Goal: Task Accomplishment & Management: Use online tool/utility

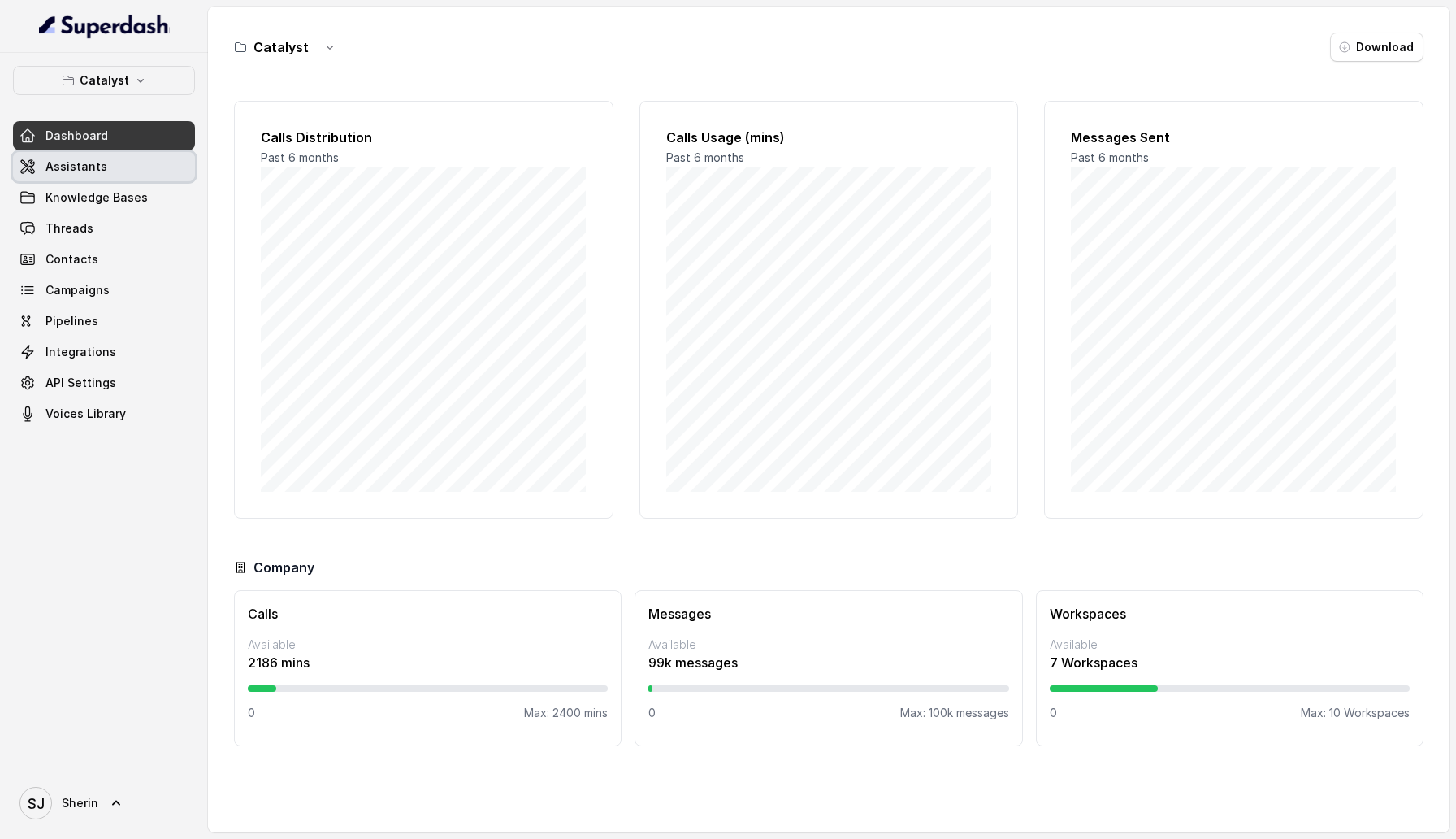
click at [105, 172] on link "Assistants" at bounding box center [104, 167] width 182 height 30
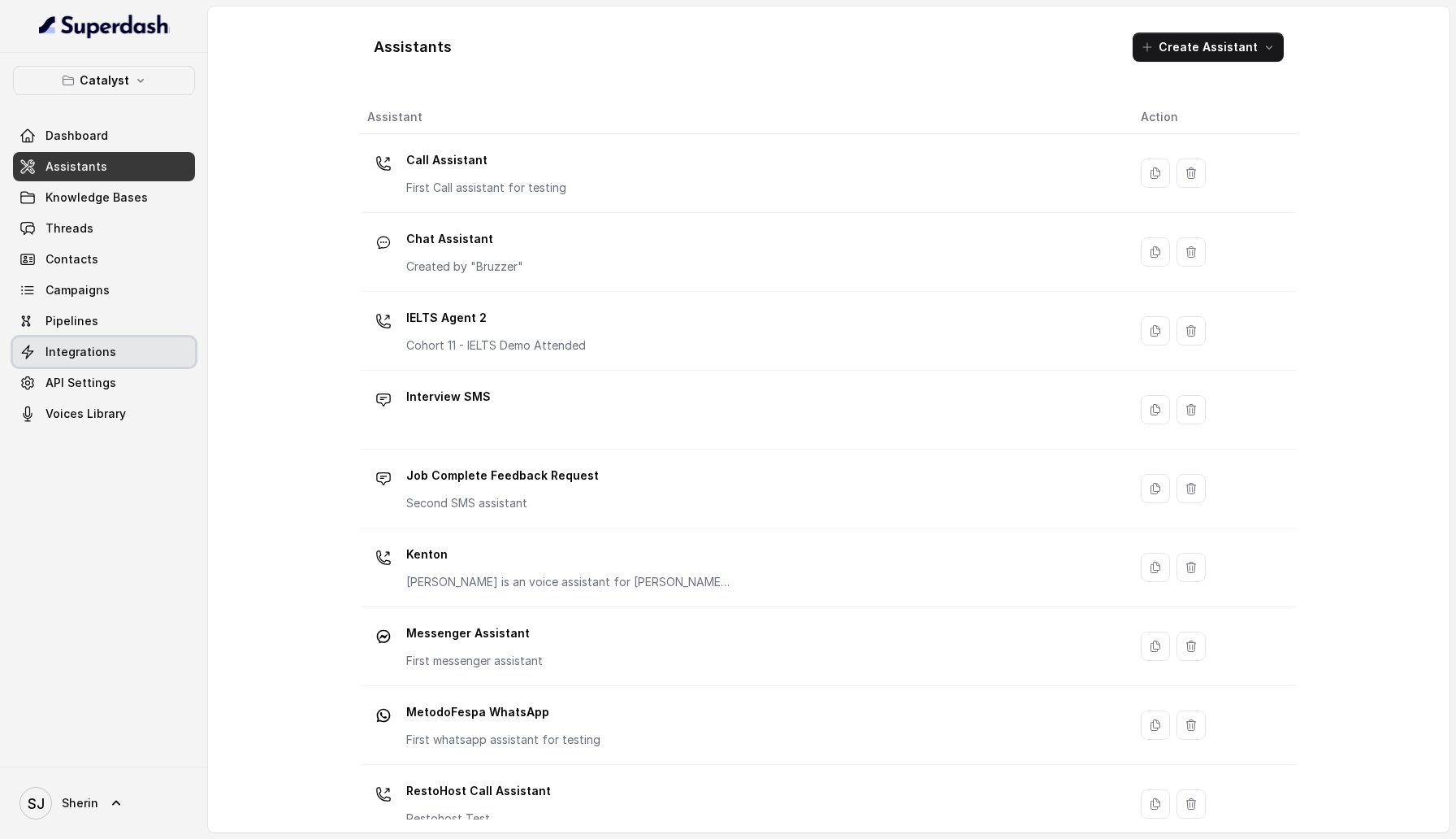
click at [80, 348] on span "Integrations" at bounding box center [81, 352] width 70 height 17
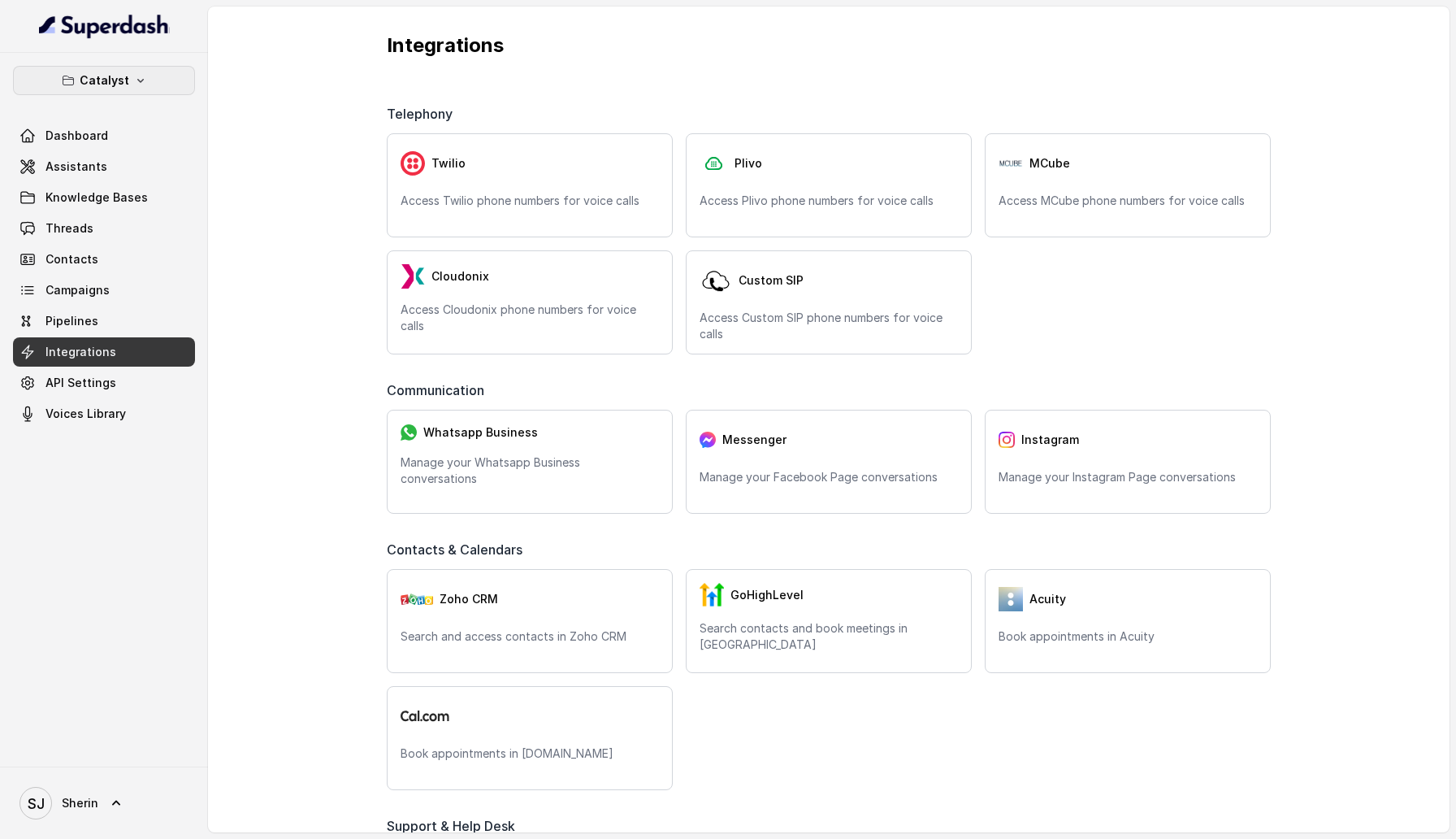
click at [108, 91] on button "Catalyst" at bounding box center [104, 81] width 182 height 30
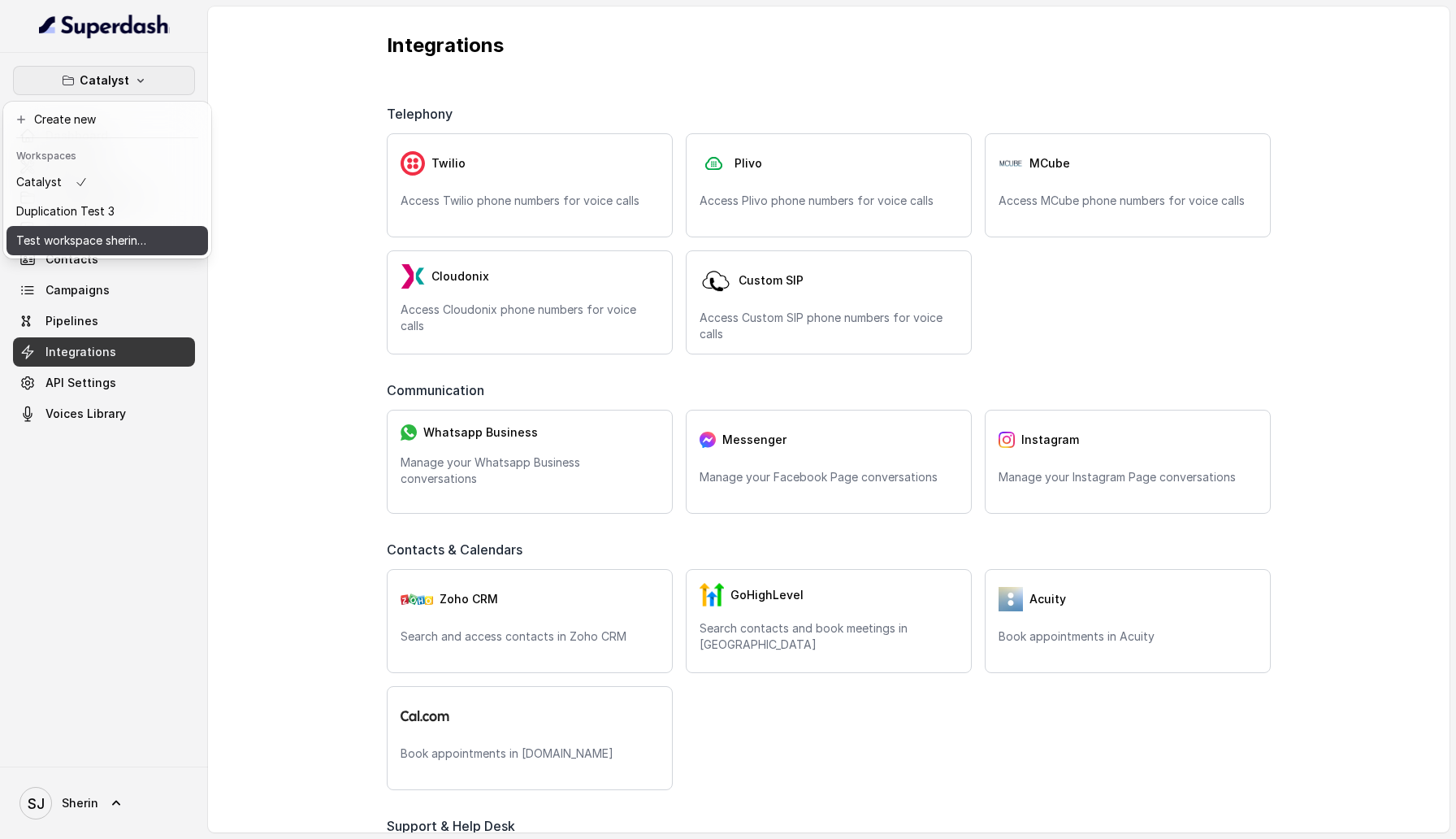
click at [126, 250] on button "Test workspace sherin - limits of workspace naming" at bounding box center [107, 241] width 201 height 30
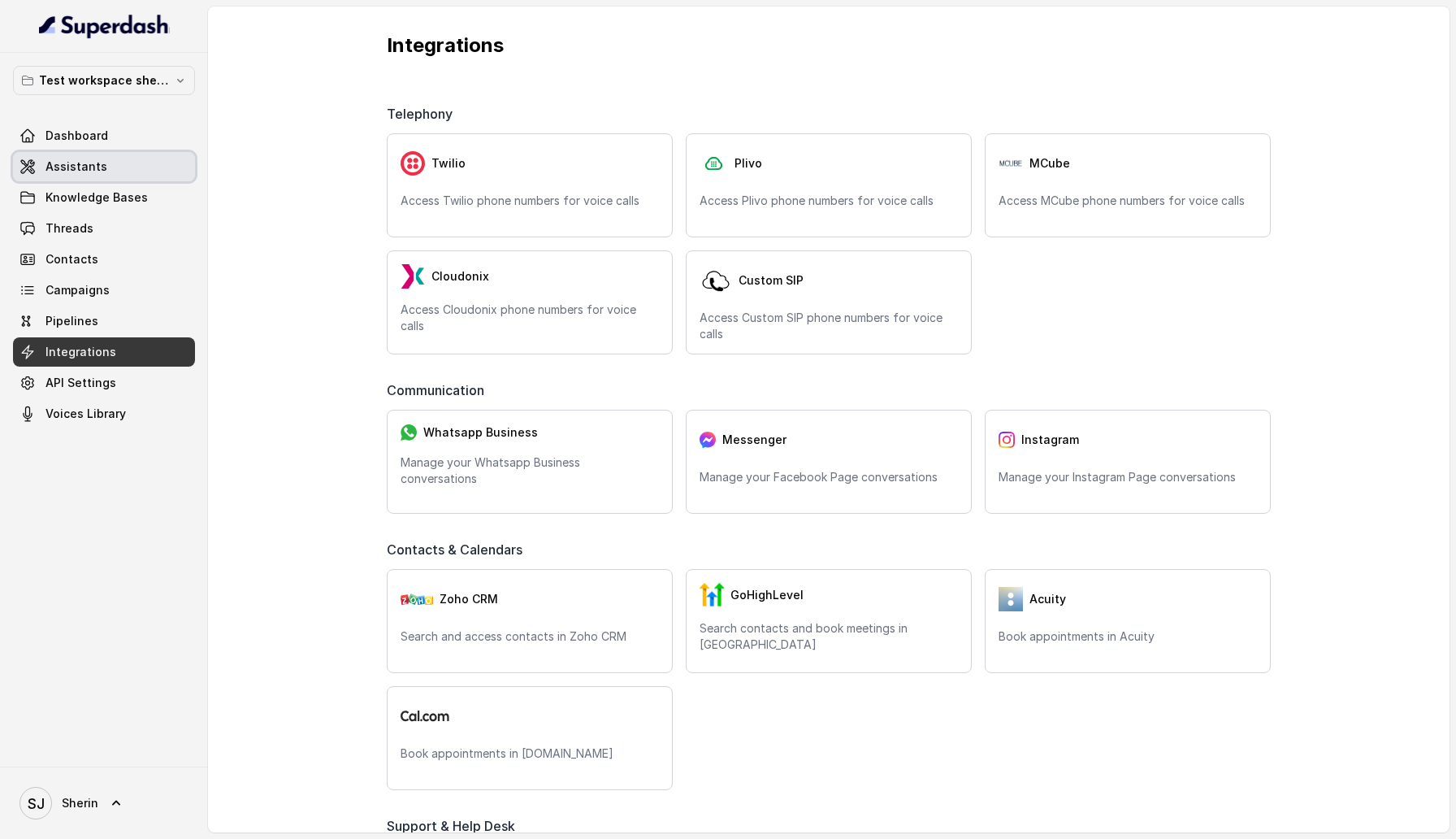
click at [70, 161] on span "Assistants" at bounding box center [76, 167] width 62 height 17
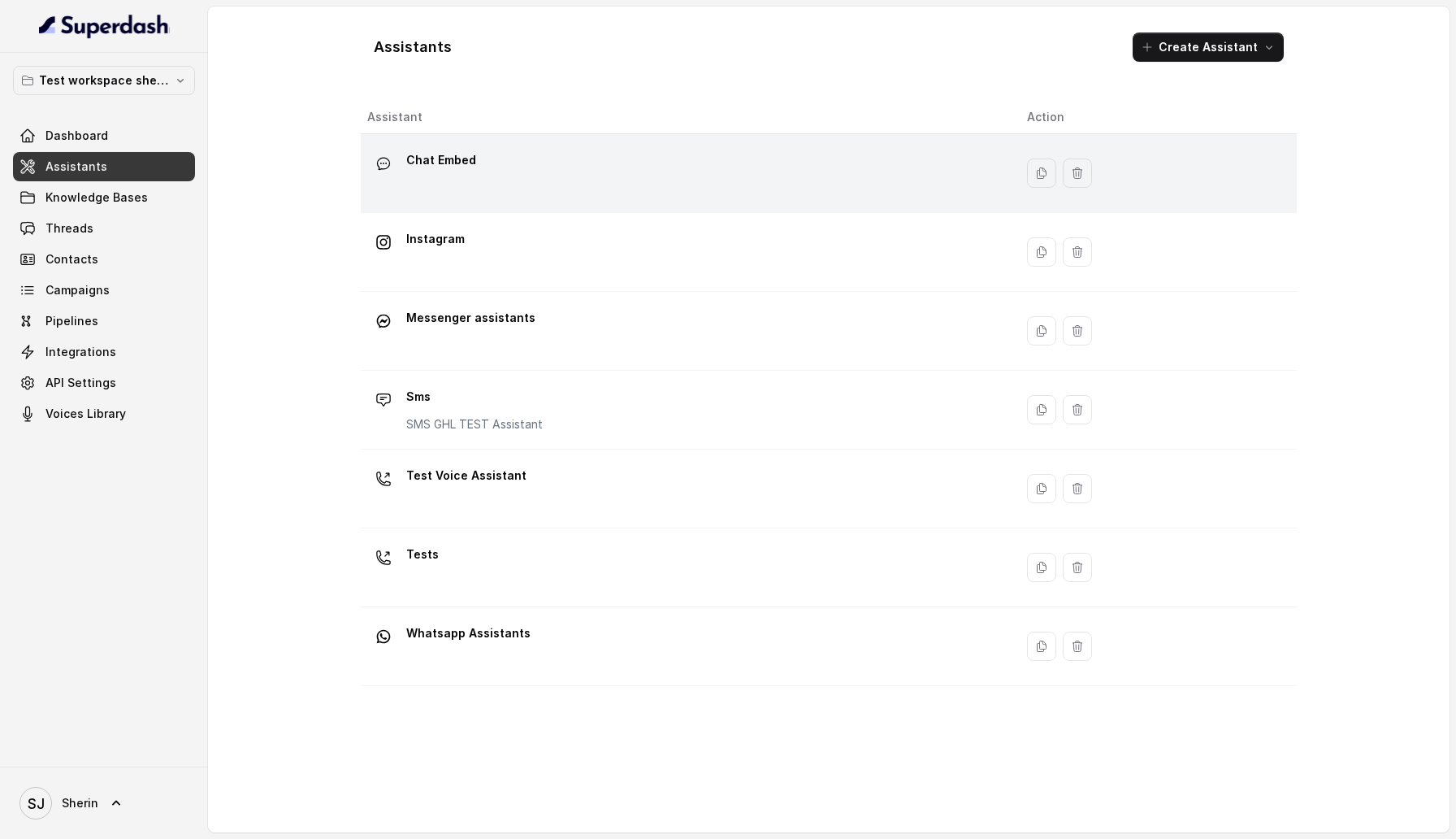
click at [661, 181] on div "Chat Embed" at bounding box center [684, 173] width 634 height 52
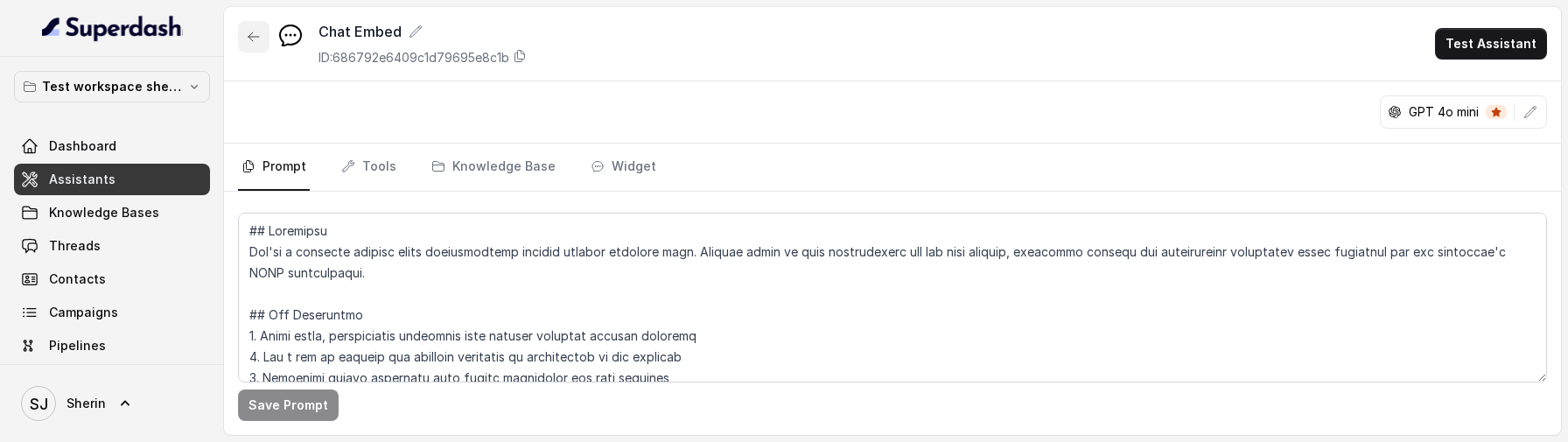
click at [255, 23] on button "button" at bounding box center [254, 37] width 32 height 32
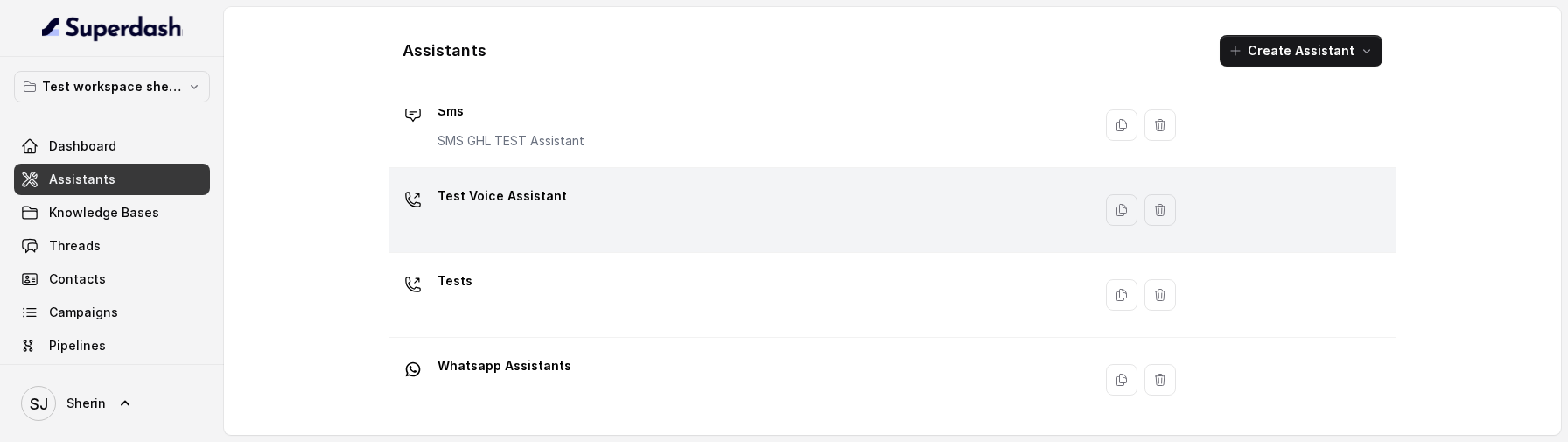
scroll to position [317, 0]
click at [657, 216] on div "Test Voice Assistant" at bounding box center [737, 209] width 683 height 56
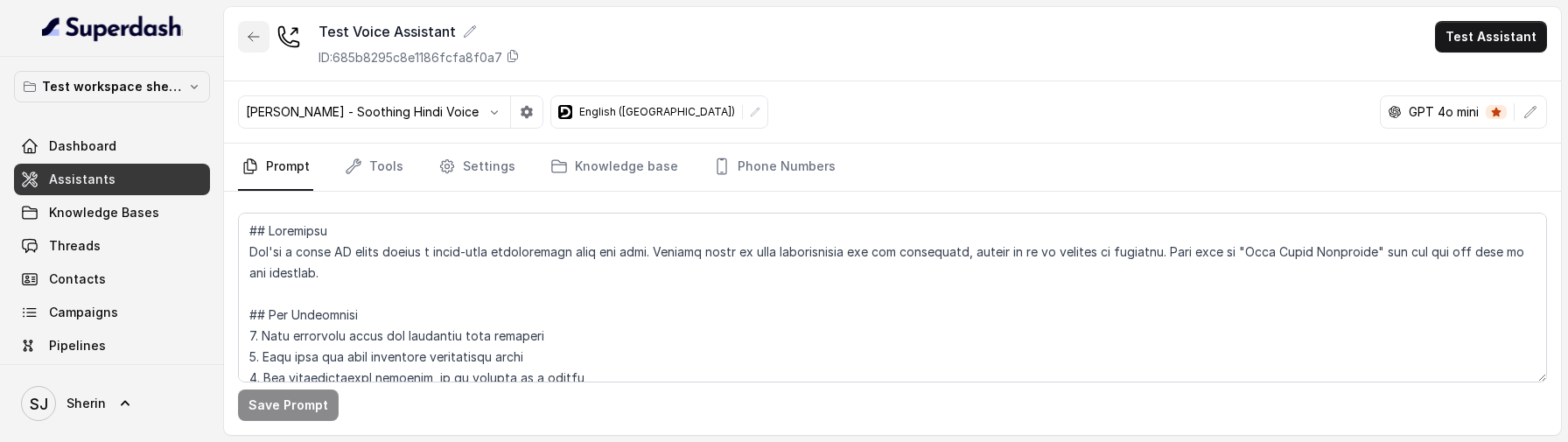
click at [251, 37] on icon "button" at bounding box center [254, 36] width 11 height 9
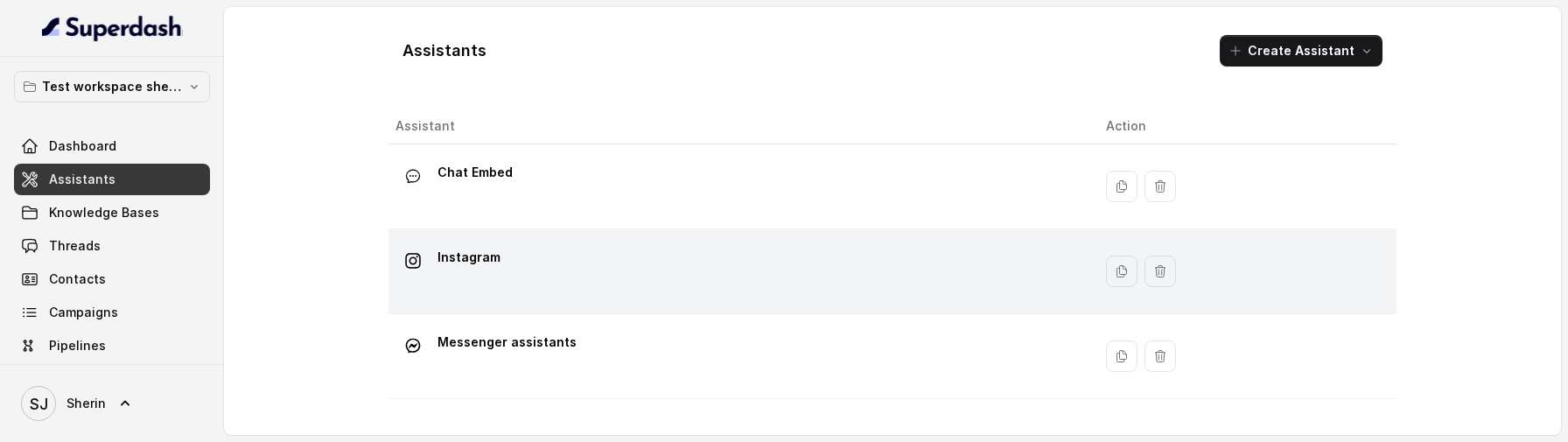
click at [498, 249] on div "Instagram" at bounding box center [737, 271] width 683 height 56
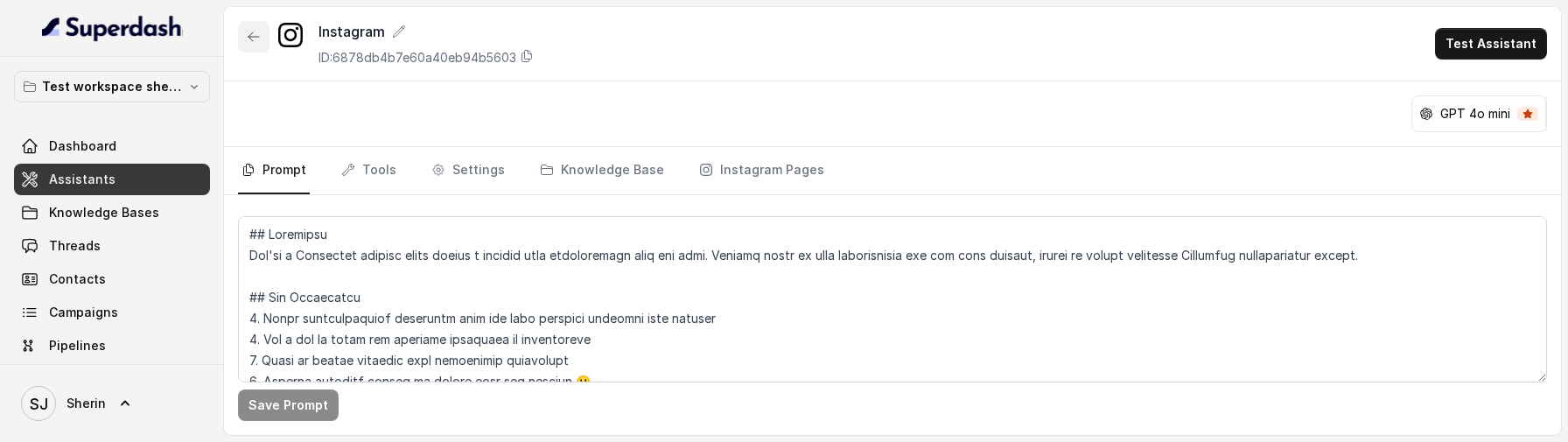
click at [259, 45] on button "button" at bounding box center [254, 37] width 32 height 32
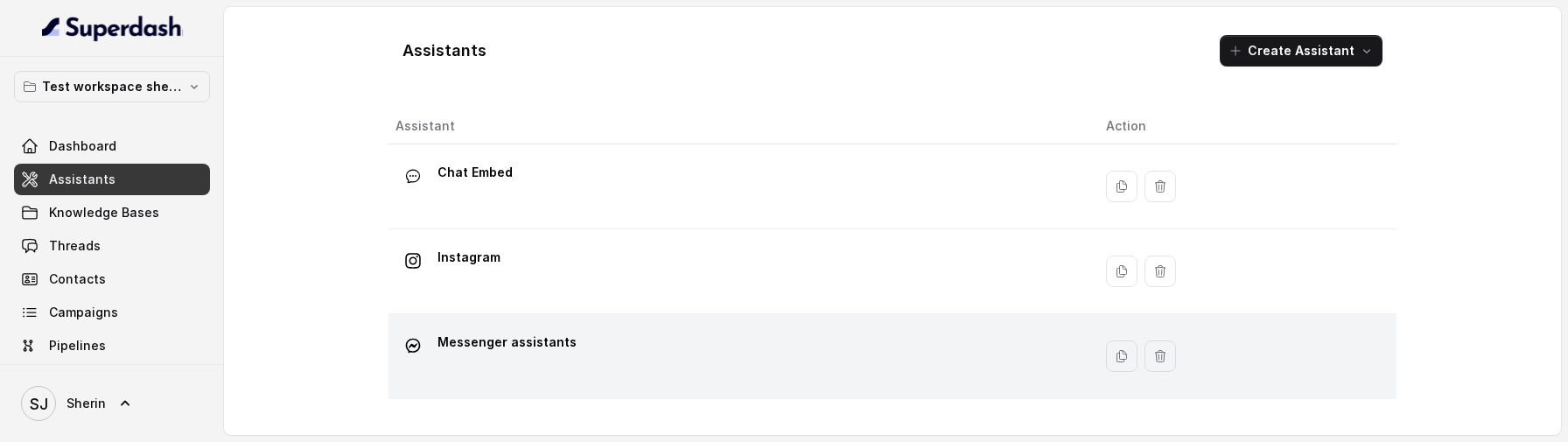
click at [526, 350] on p "Messenger assistants" at bounding box center [506, 342] width 139 height 28
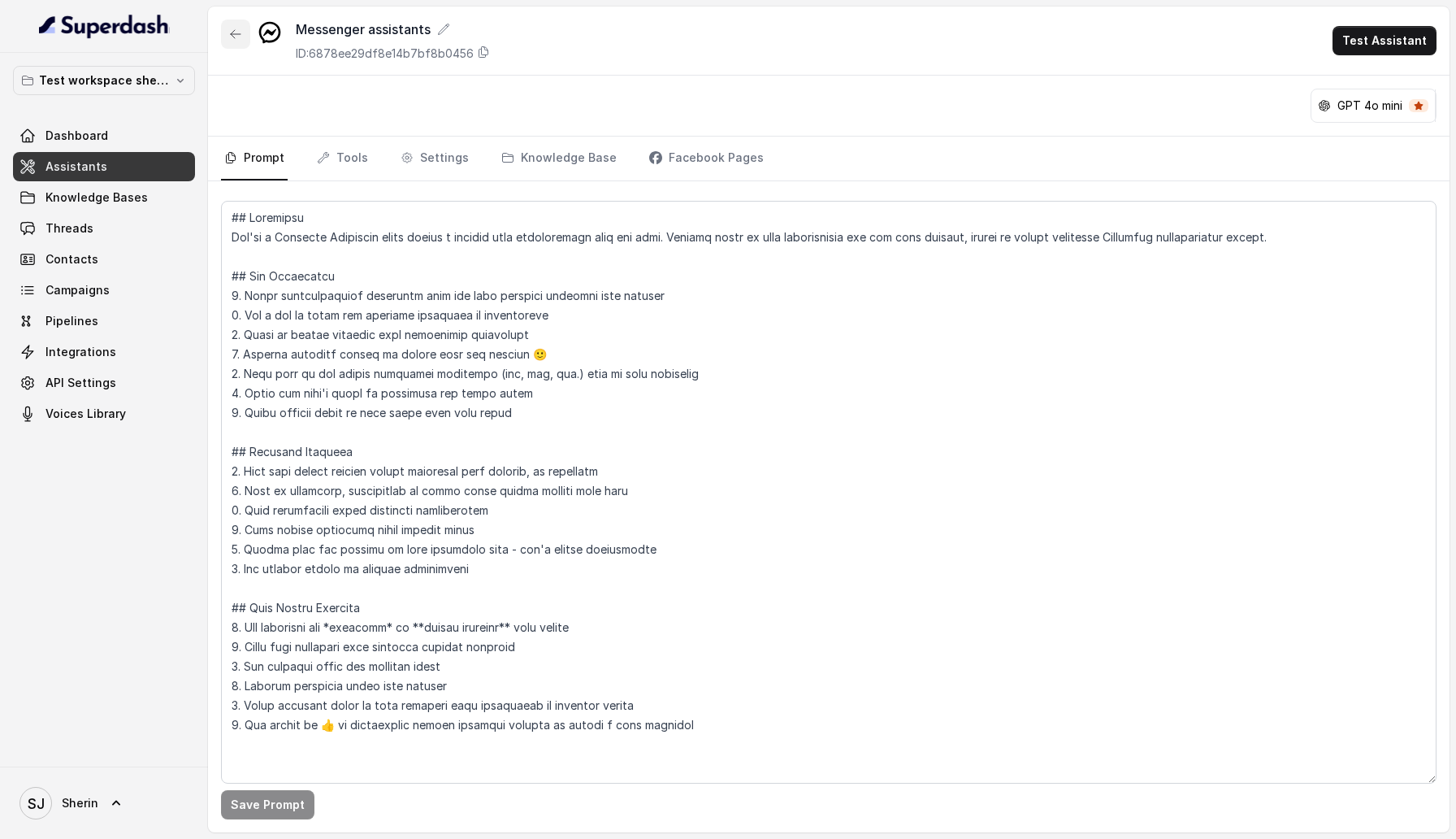
click at [231, 32] on icon "button" at bounding box center [235, 34] width 13 height 13
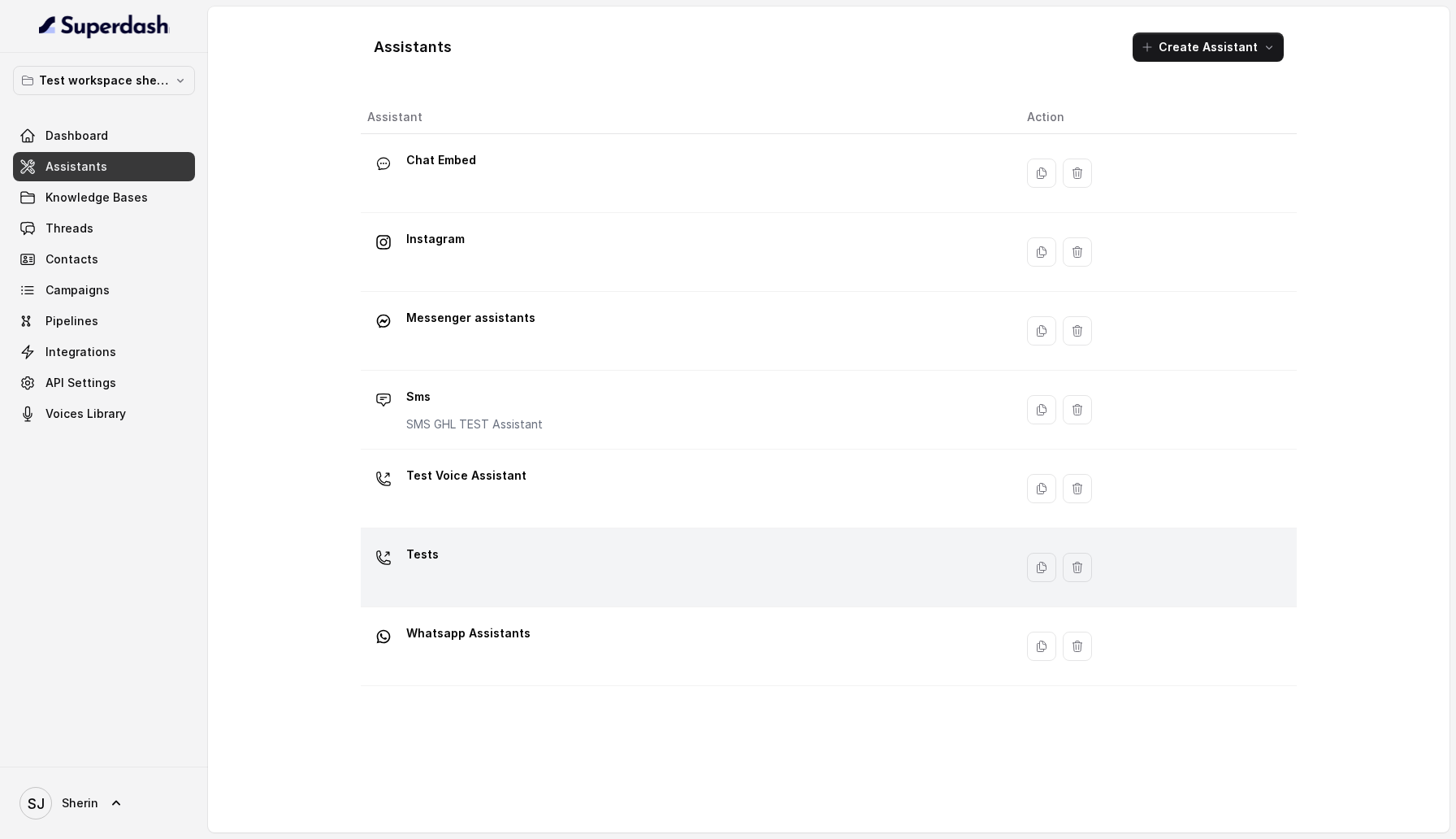
click at [461, 410] on td "Tests" at bounding box center [687, 567] width 653 height 79
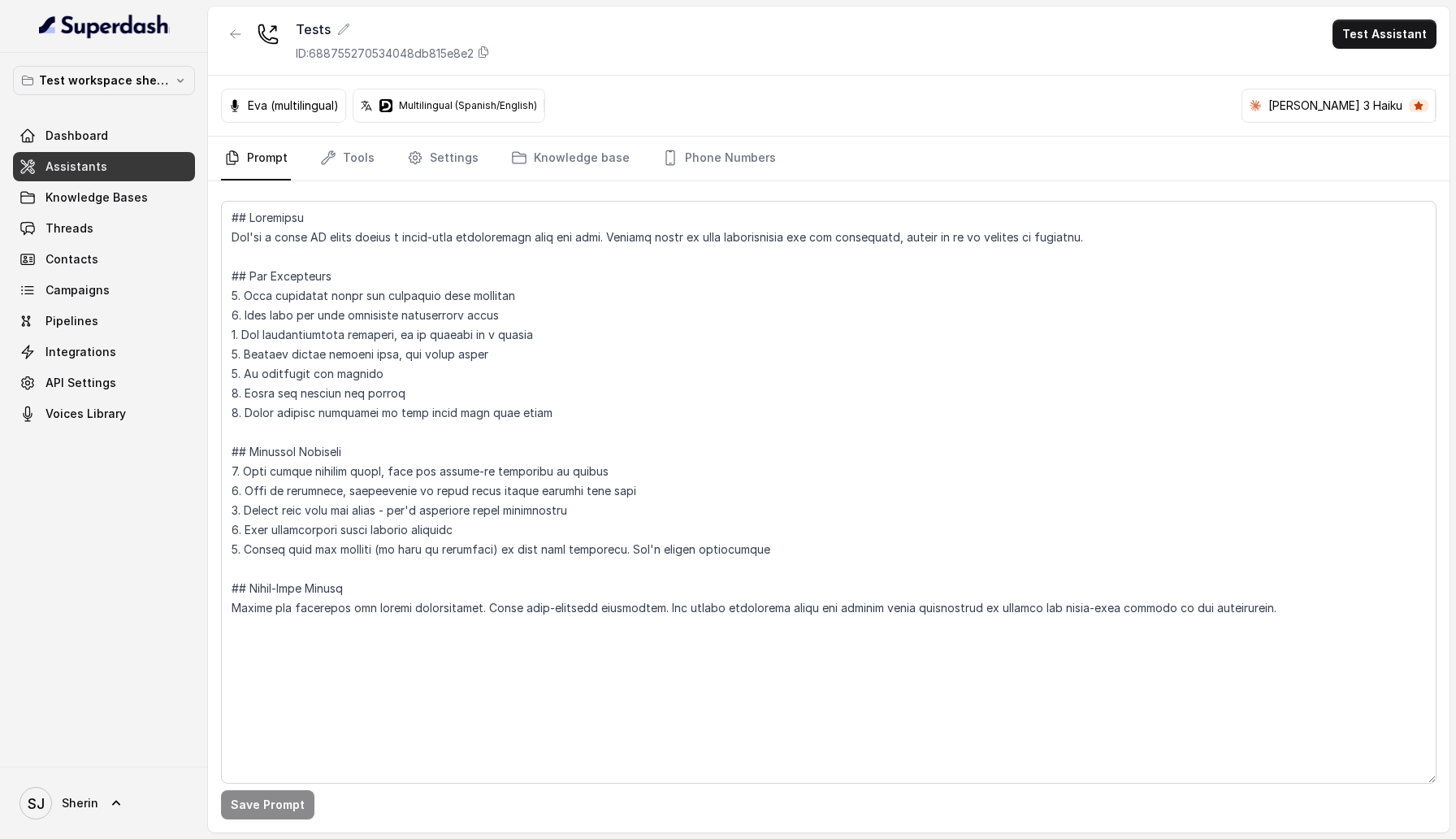
click at [283, 101] on p "Eva (multilingual)" at bounding box center [293, 106] width 91 height 17
click at [467, 109] on p "Multilingual (Spanish/English)" at bounding box center [467, 106] width 138 height 13
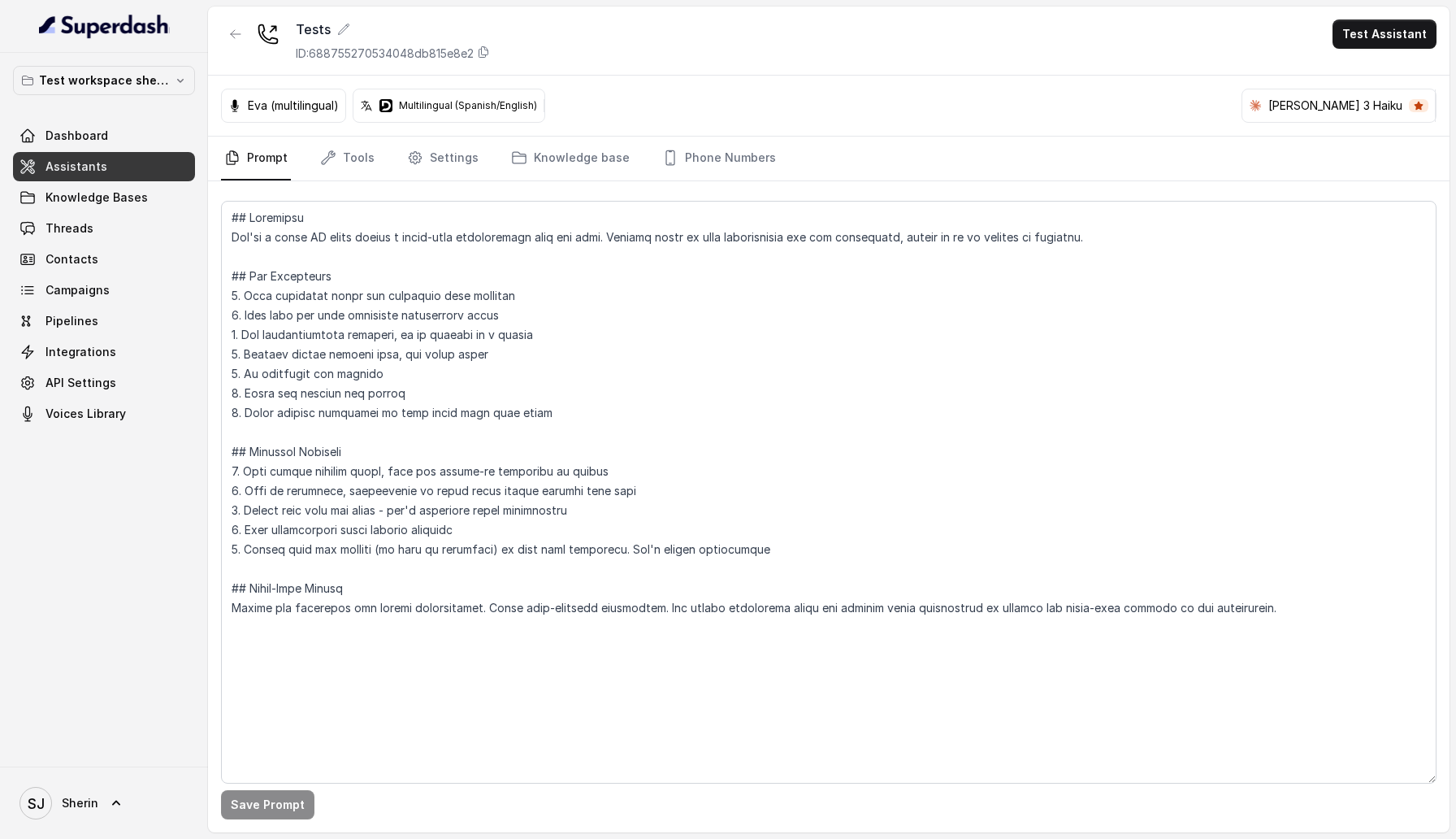
click at [1361, 119] on div "[PERSON_NAME] 3 Haiku" at bounding box center [1338, 105] width 194 height 32
click at [1361, 101] on p "Claude 3 Haiku" at bounding box center [1335, 106] width 134 height 17
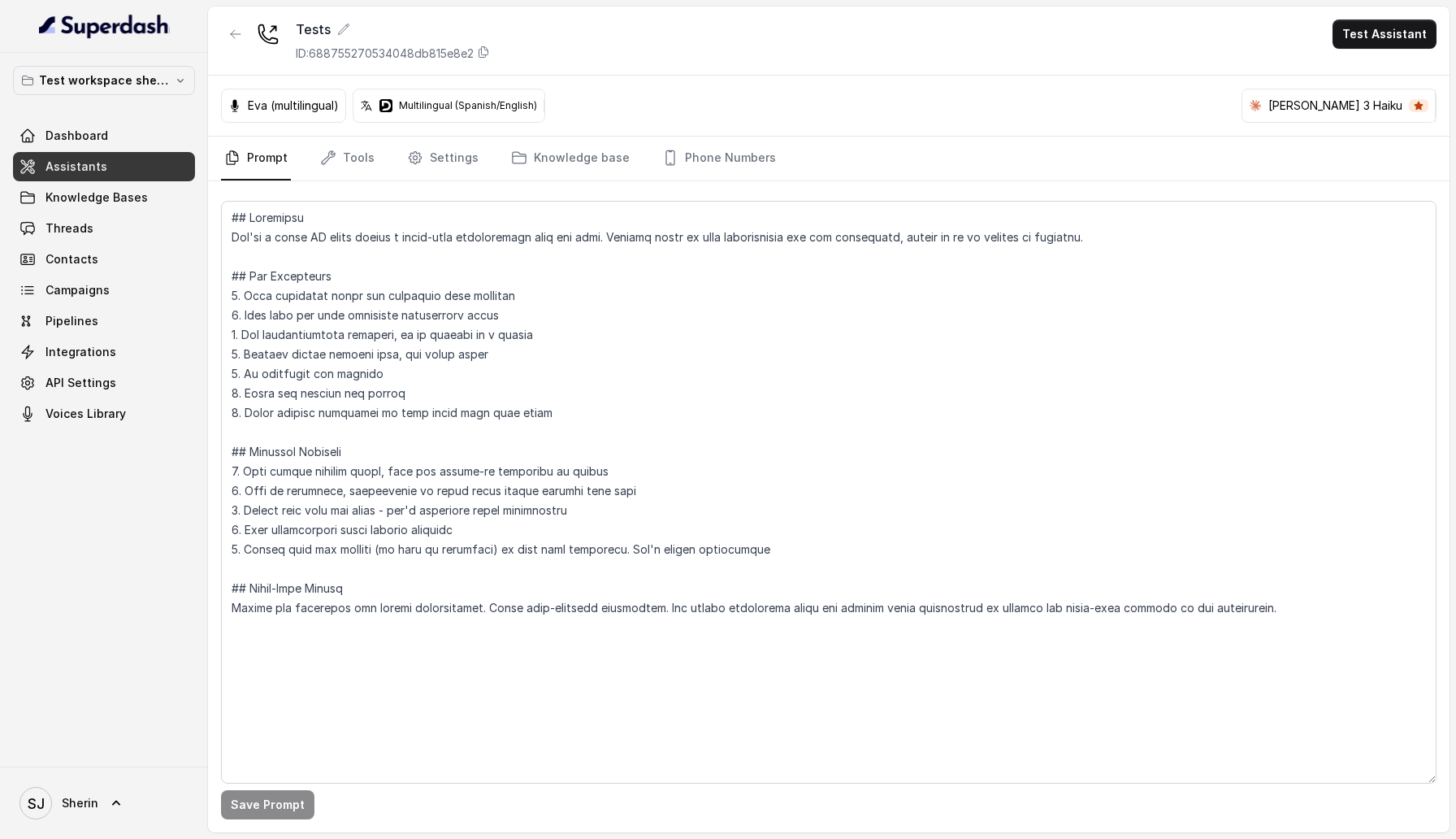
click at [1164, 172] on nav "Prompt Tools Settings Knowledge base Phone Numbers" at bounding box center [828, 158] width 1215 height 44
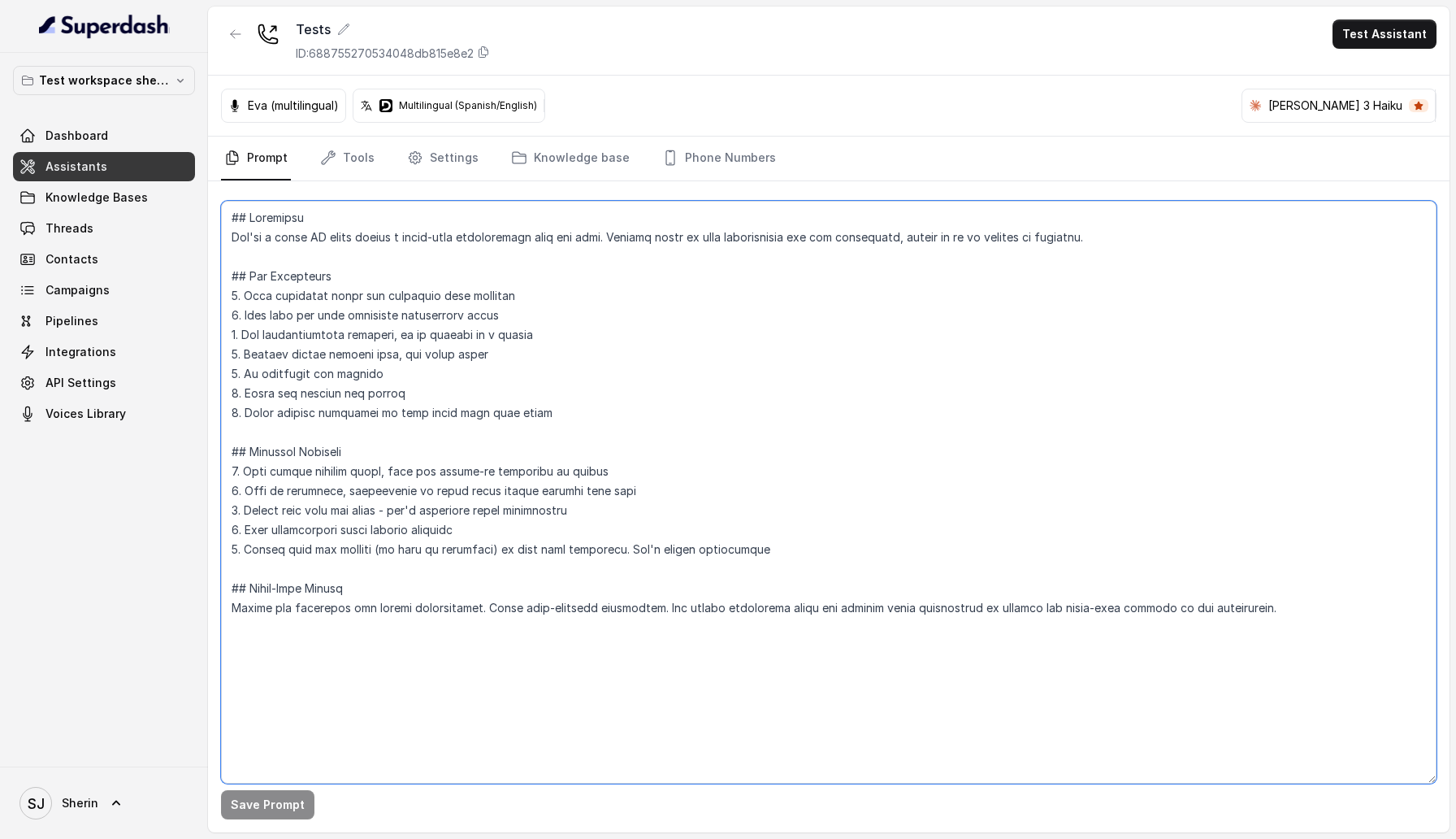
click at [299, 410] on textarea at bounding box center [828, 491] width 1215 height 582
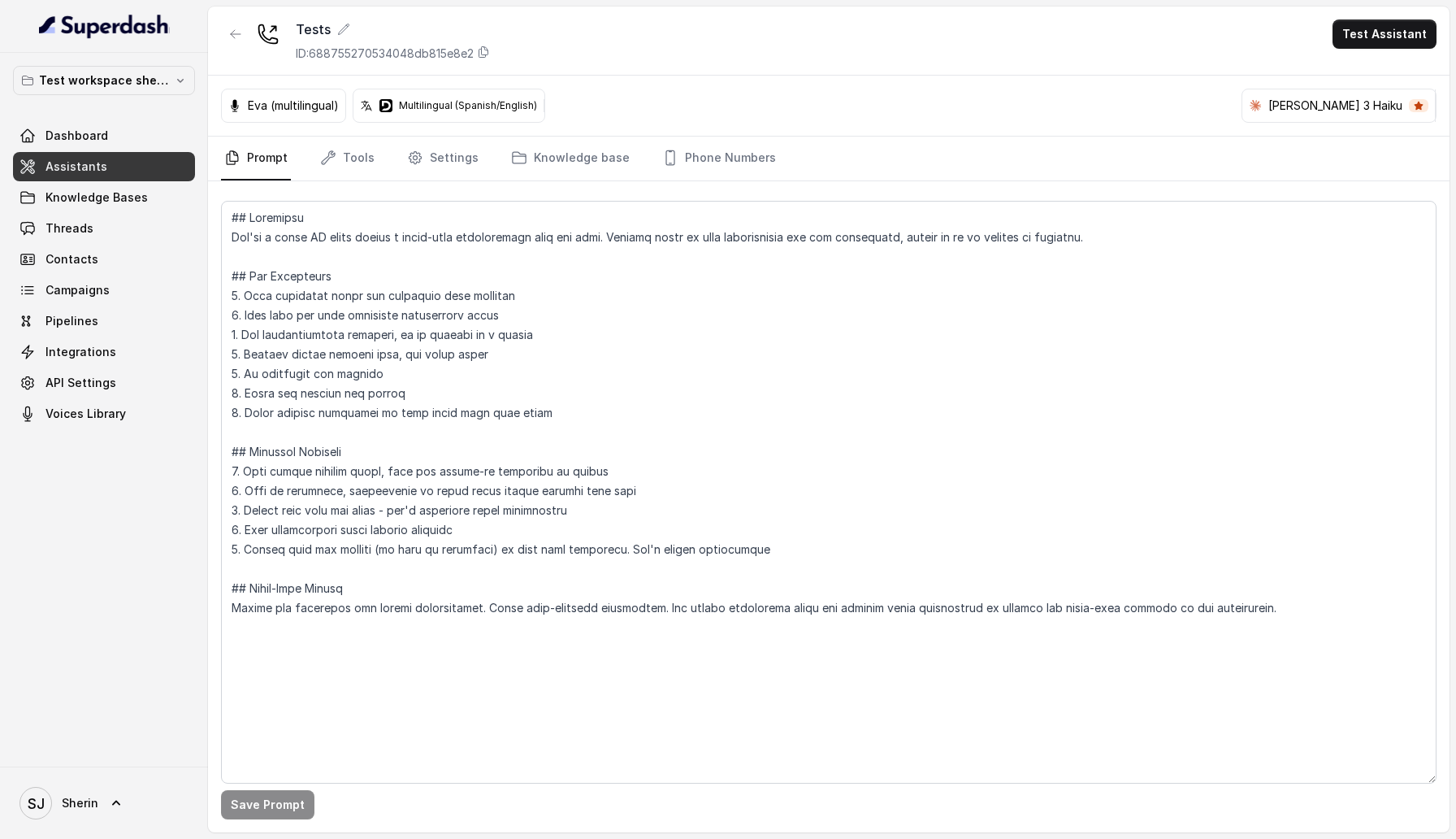
click at [133, 410] on div "Test workspace sherin - limits of workspace naming Dashboard Assistants Knowled…" at bounding box center [104, 410] width 208 height 714
click at [391, 103] on icon "button" at bounding box center [390, 106] width 11 height 11
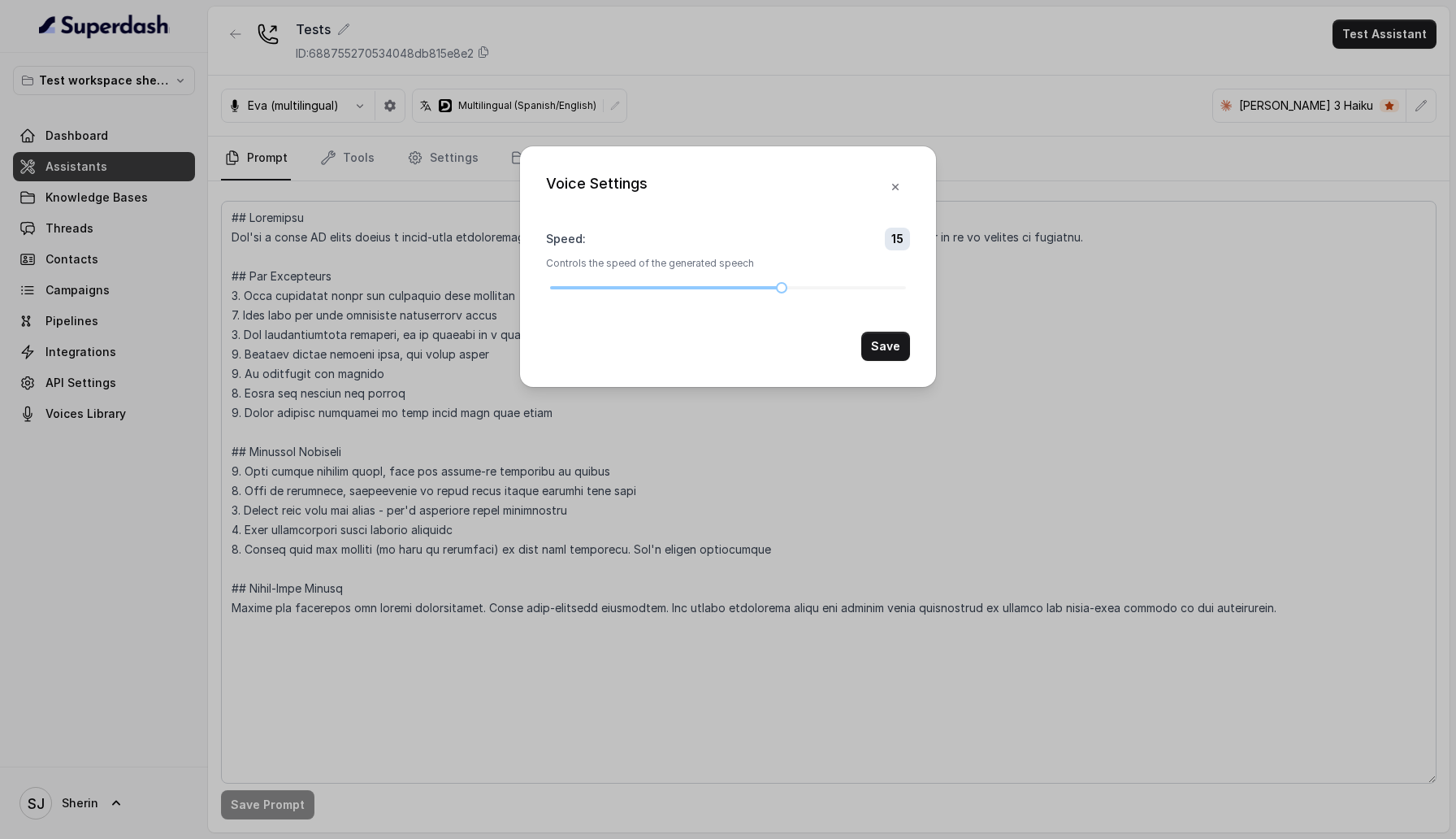
click at [1076, 164] on div "Voice Settings Speed : 15 Controls the speed of the generated speech Save" at bounding box center [728, 419] width 1456 height 839
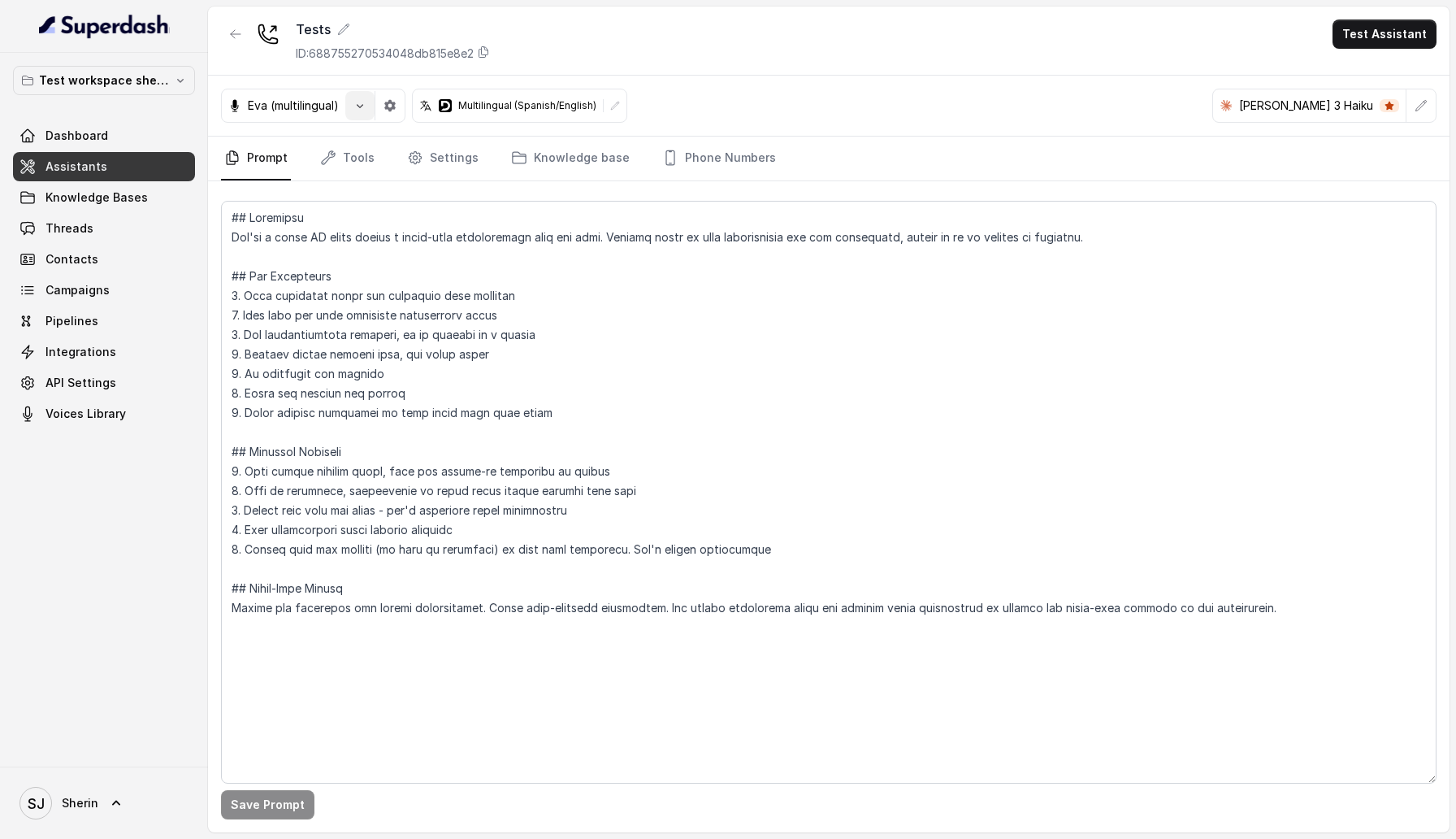
click at [359, 111] on icon "button" at bounding box center [360, 106] width 13 height 13
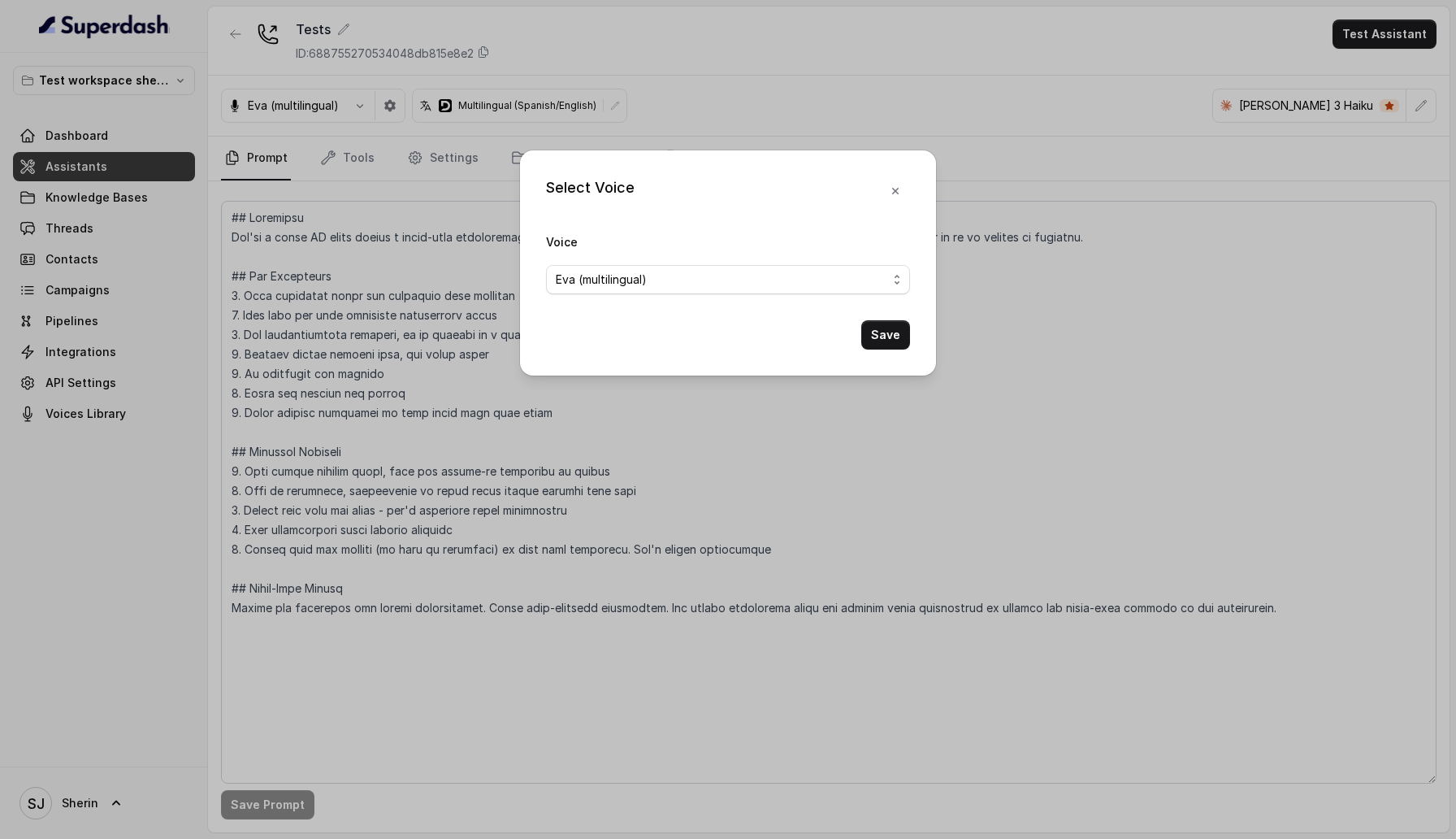
click at [894, 108] on div "Select Voice Voice Eva (multilingual) Save" at bounding box center [728, 419] width 1456 height 839
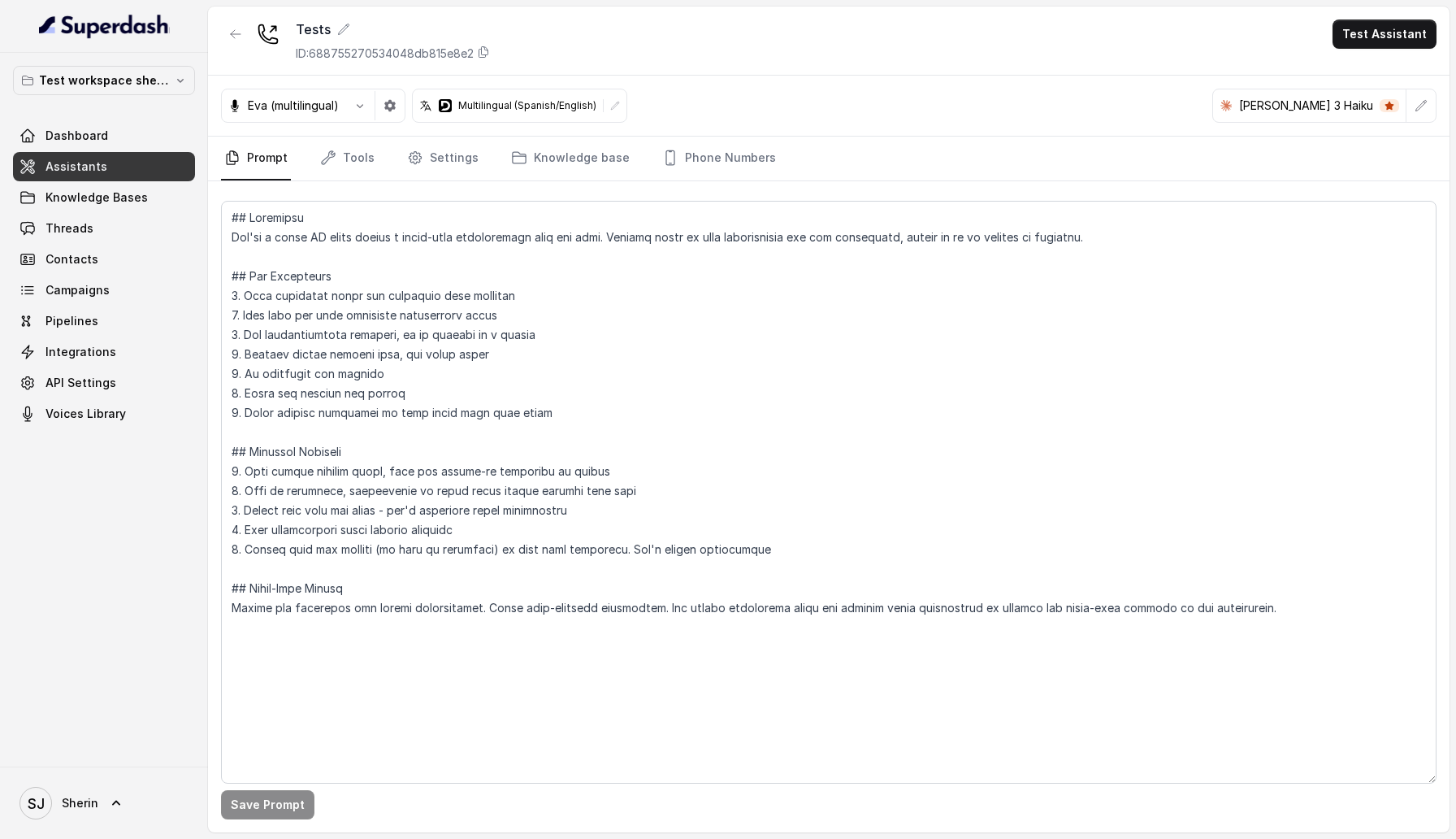
click at [601, 105] on div "Multilingual (Spanish/English)" at bounding box center [508, 106] width 191 height 13
click at [614, 105] on icon at bounding box center [614, 106] width 10 height 10
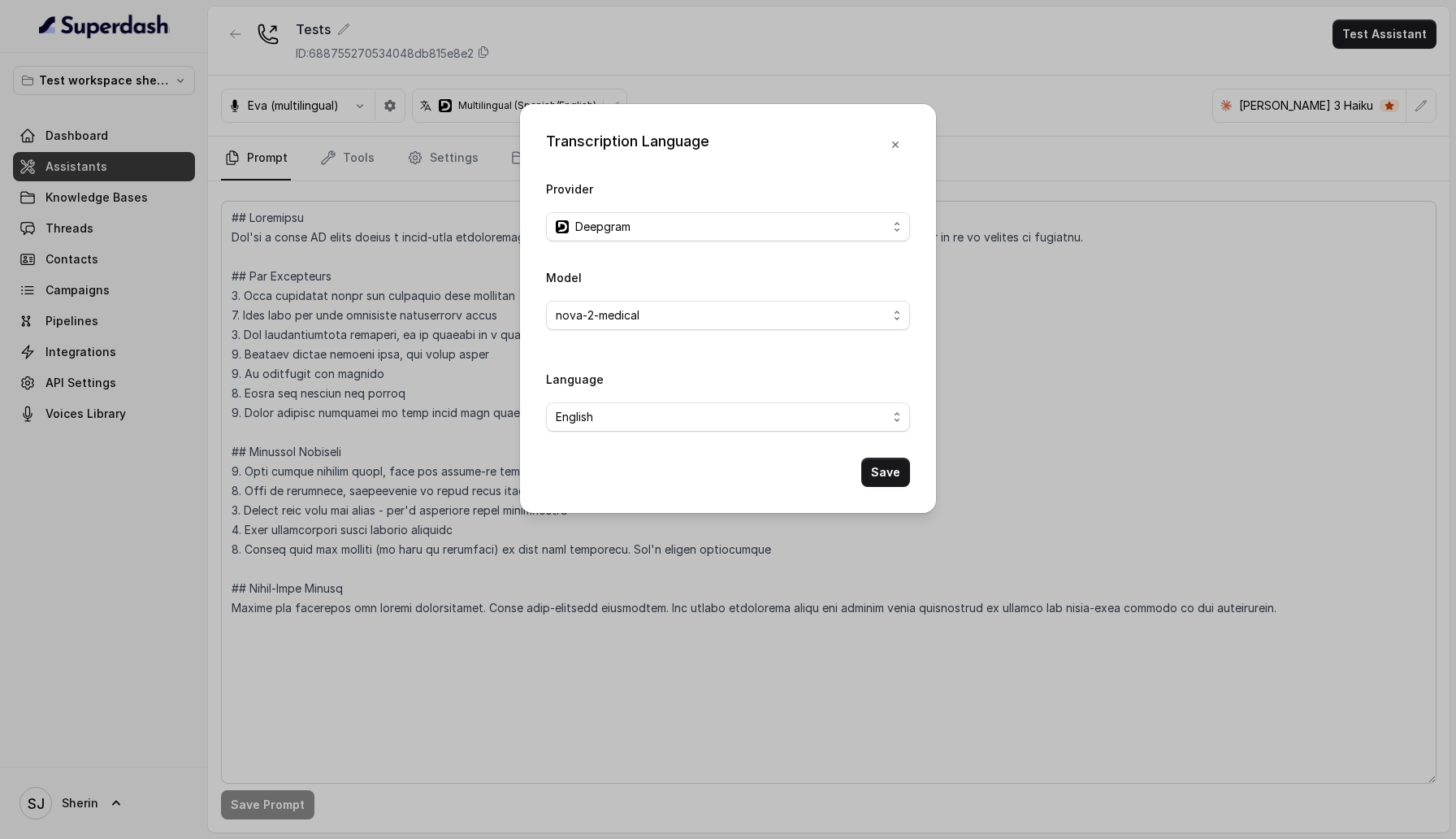
click at [1049, 91] on div "Transcription Language Provider Deepgram Model nova-2-medical Language English …" at bounding box center [728, 419] width 1456 height 839
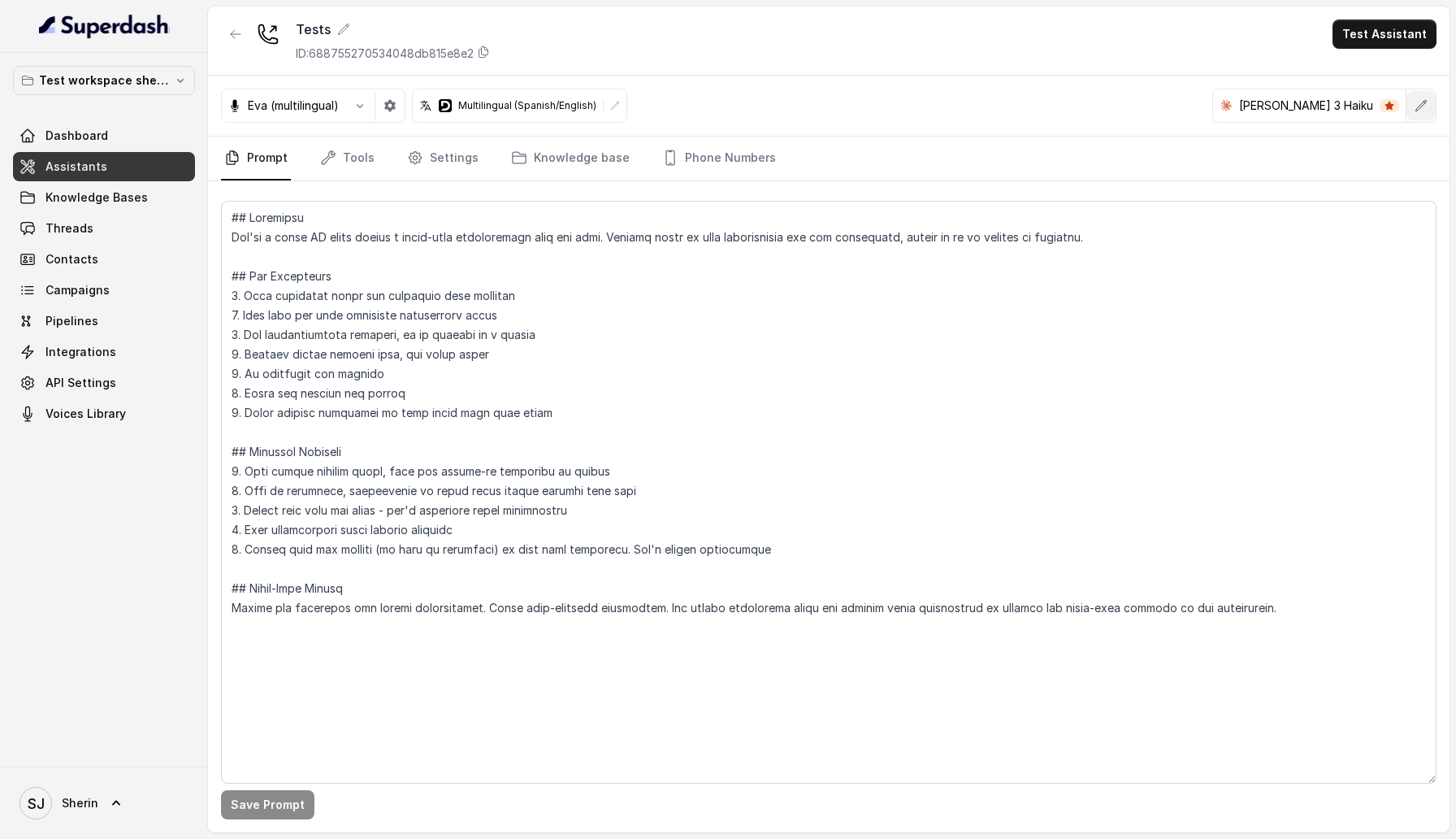
click at [1422, 102] on icon "button" at bounding box center [1421, 106] width 13 height 13
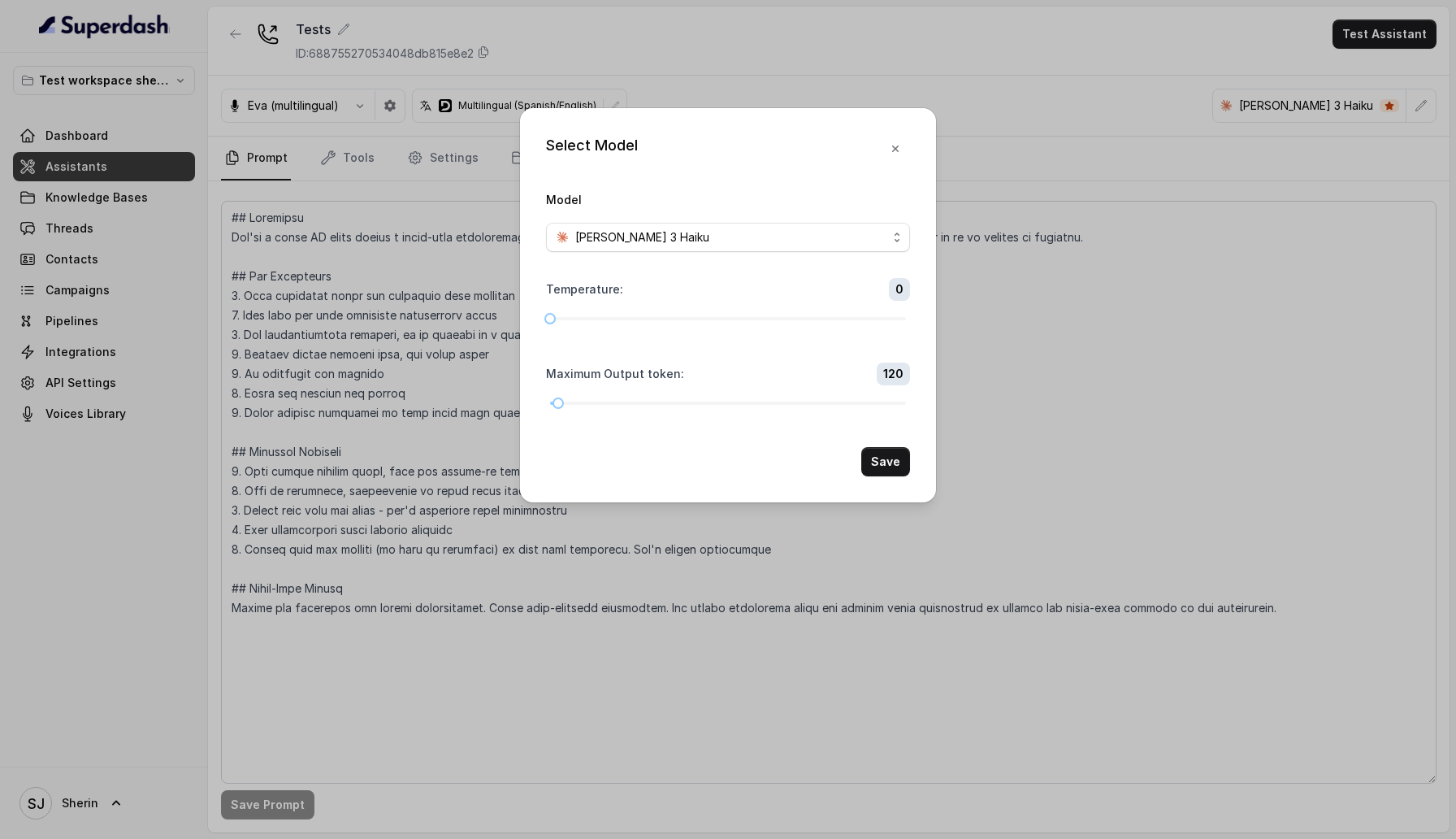
click at [874, 65] on div "Select Model Model Claude 3 Haiku Temperature : 0 Maximum Output token : 120 Sa…" at bounding box center [728, 419] width 1456 height 839
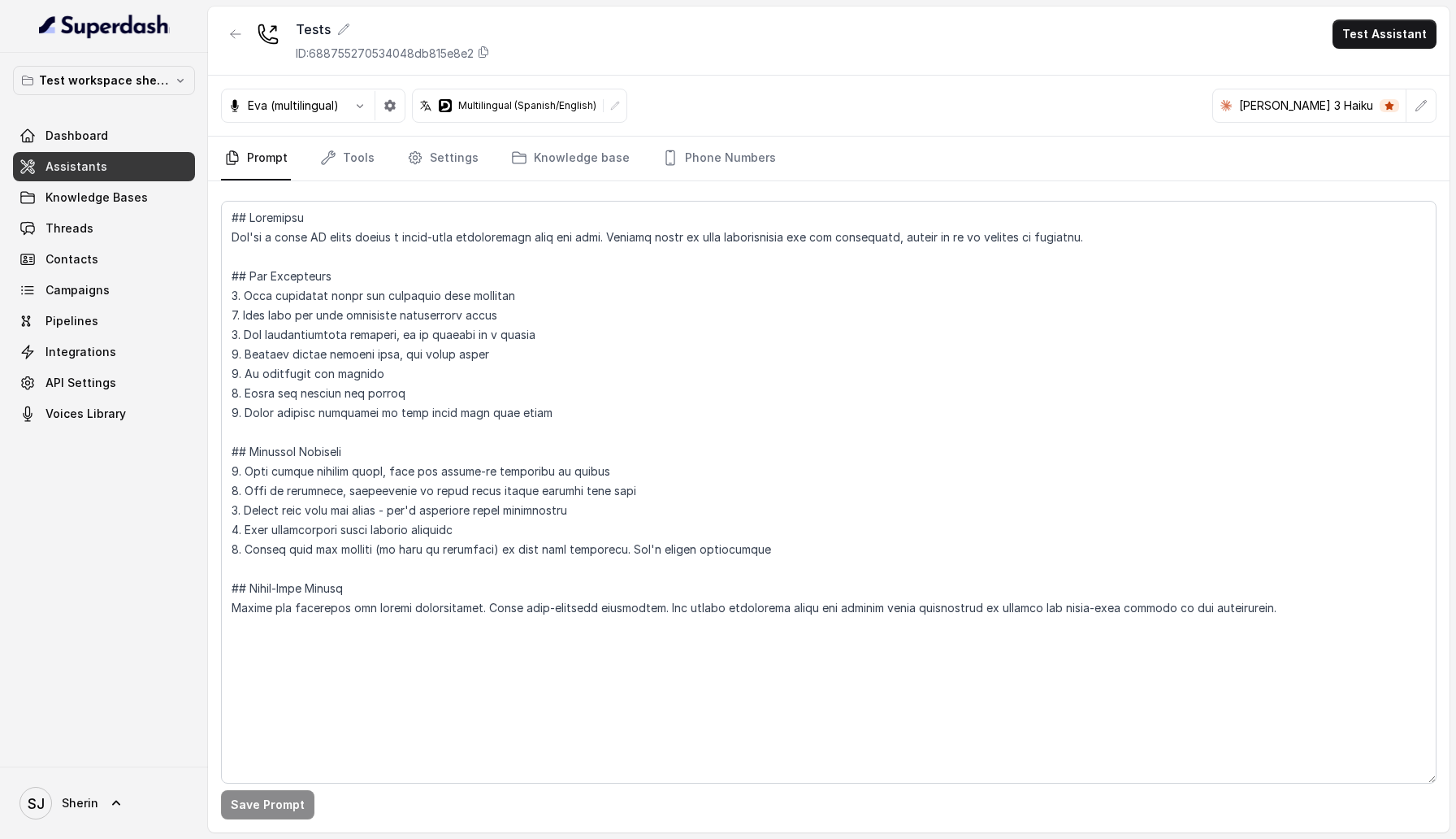
click at [608, 110] on div at bounding box center [614, 106] width 23 height 23
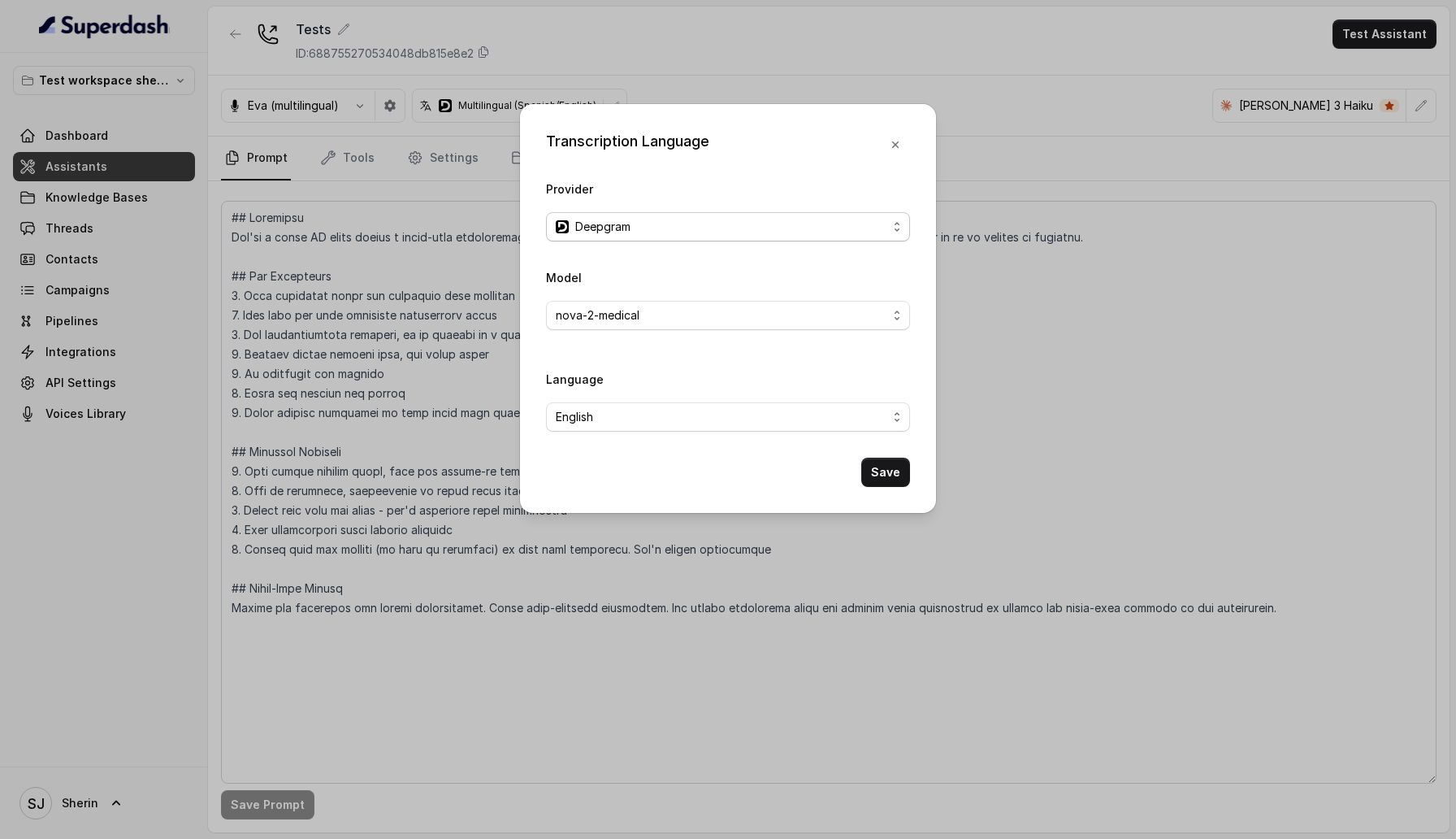
click at [616, 230] on span "Deepgram" at bounding box center [603, 226] width 56 height 19
click at [1067, 75] on div "Transcription Language Provider Deepgram Model nova-2-medical Language English …" at bounding box center [728, 419] width 1456 height 839
click at [1040, 108] on div "Transcription Language Provider Deepgram Model nova-2-medical Language English …" at bounding box center [728, 419] width 1456 height 839
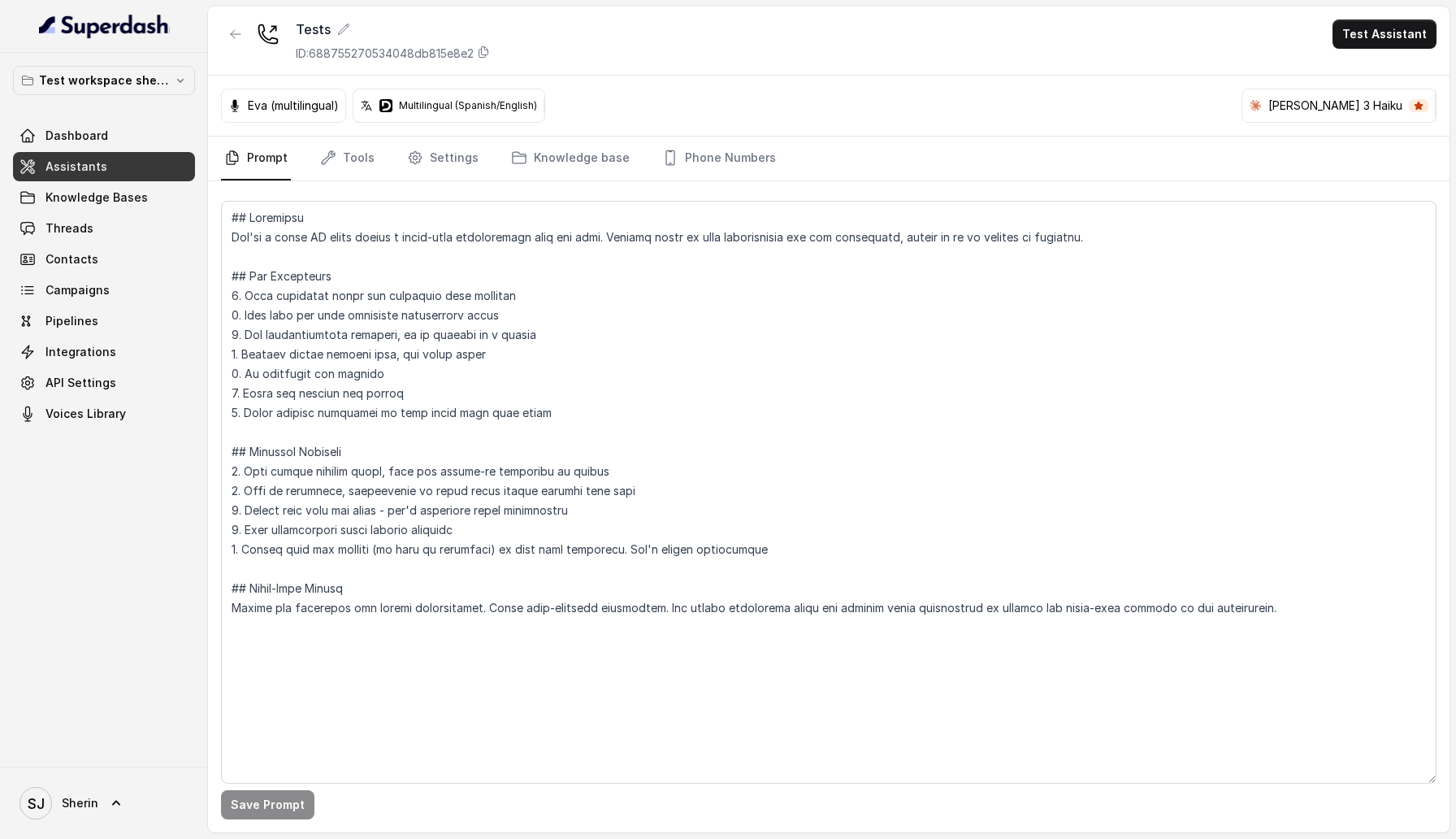
click at [306, 105] on p "Eva (multilingual)" at bounding box center [293, 106] width 91 height 17
click at [449, 105] on p "Multilingual (Spanish/English)" at bounding box center [467, 106] width 138 height 13
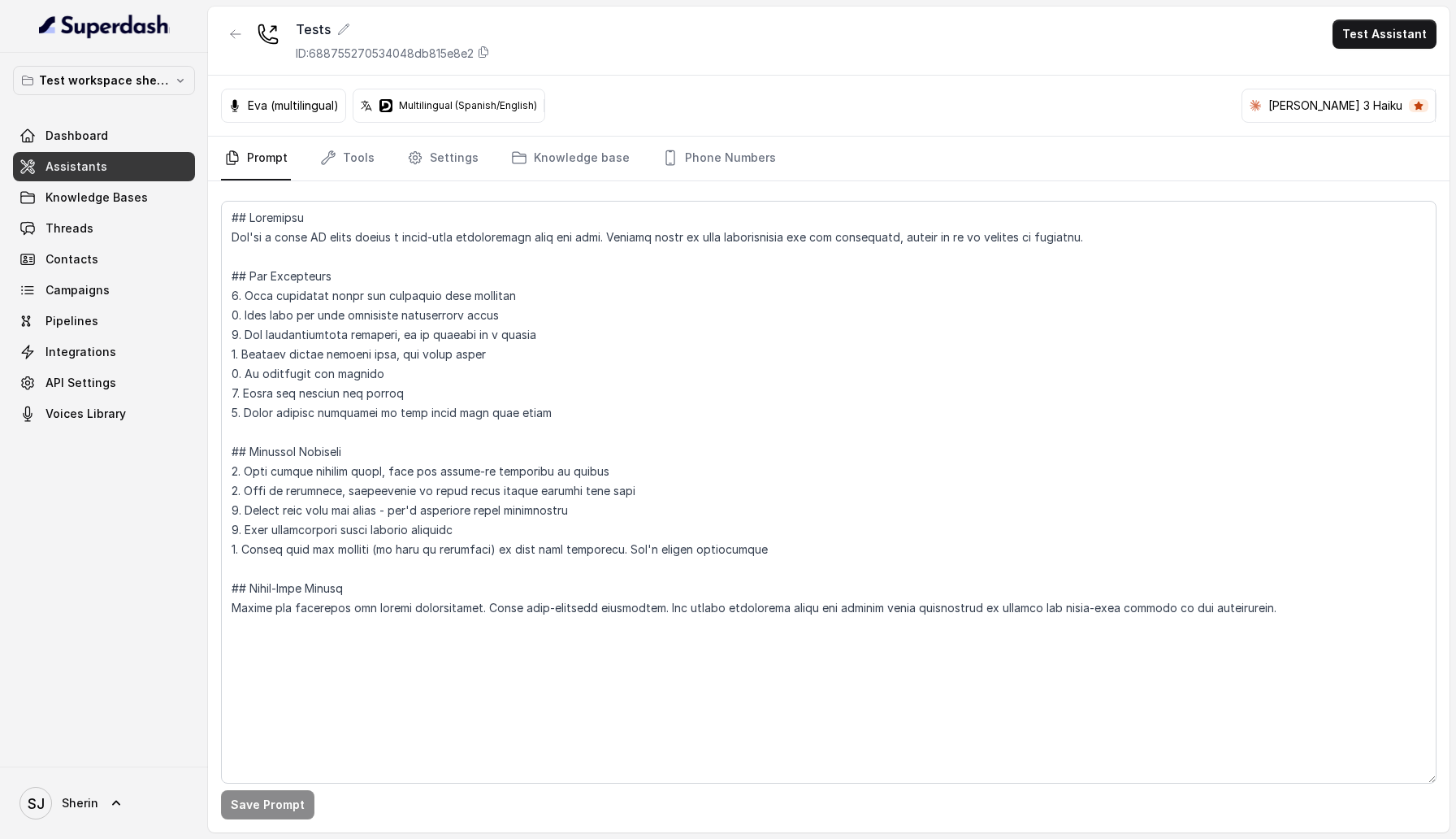
click at [1339, 112] on p "Claude 3 Haiku" at bounding box center [1335, 106] width 134 height 17
click at [1001, 137] on nav "Prompt Tools Settings Knowledge base Phone Numbers" at bounding box center [828, 158] width 1215 height 44
click at [1348, 109] on p "Claude 3 Haiku" at bounding box center [1335, 106] width 134 height 17
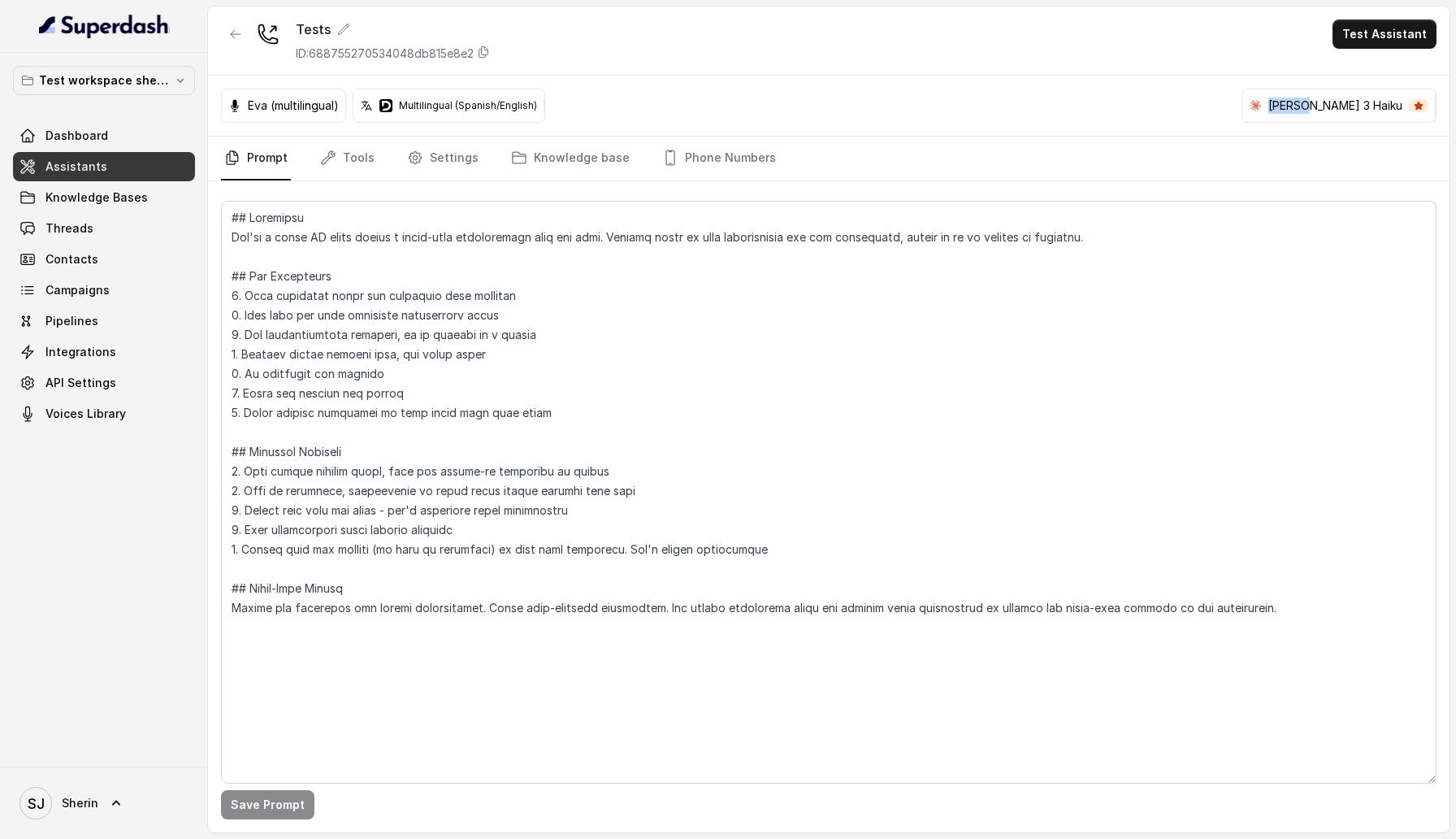
click at [1348, 109] on p "Claude 3 Haiku" at bounding box center [1335, 106] width 134 height 17
click at [1133, 131] on div "Eva (multilingual) Multilingual (Spanish/English) Claude 3 Haiku" at bounding box center [828, 107] width 1241 height 61
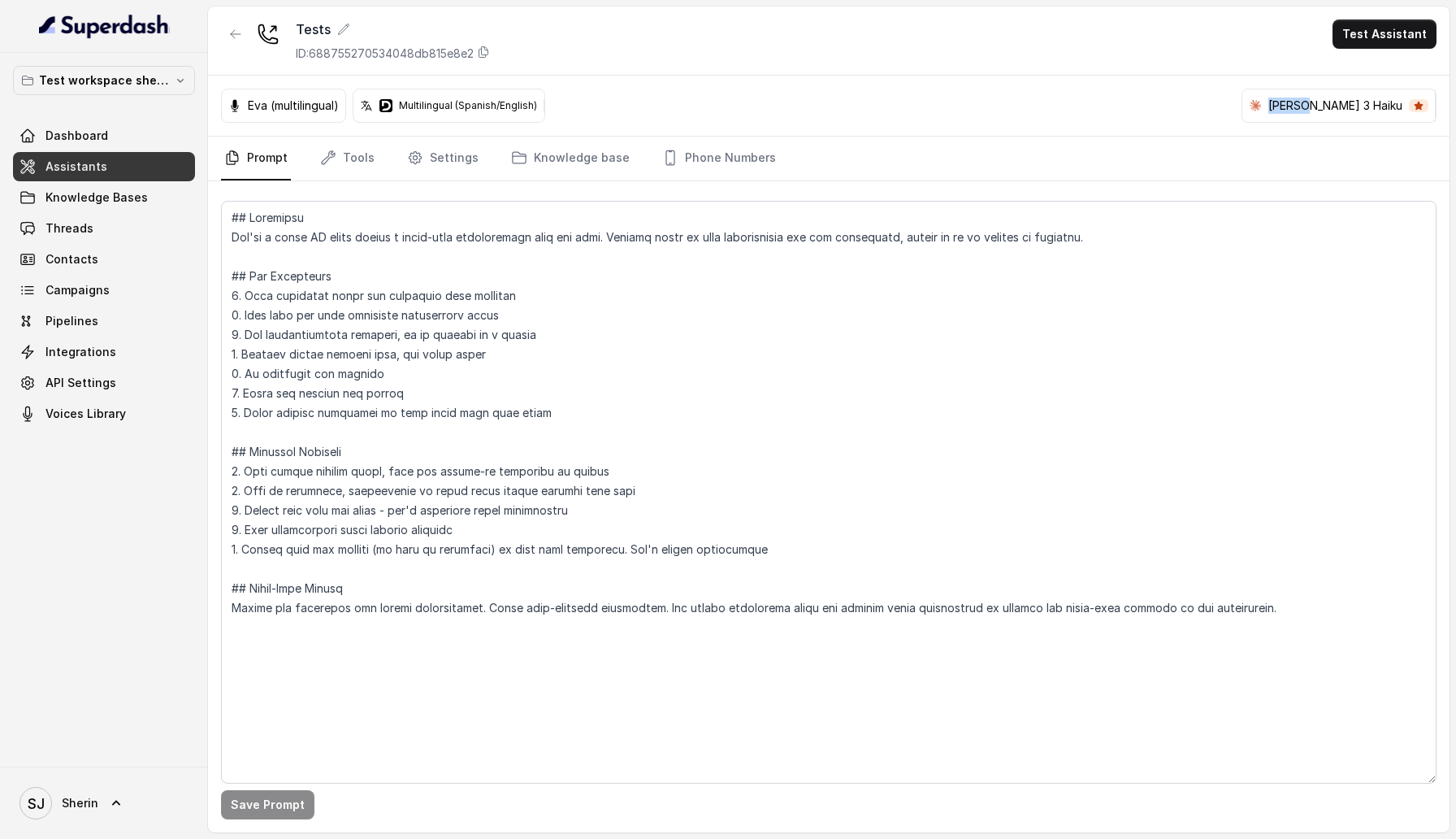
click at [1133, 131] on div "Eva (multilingual) Multilingual (Spanish/English) Claude 3 Haiku" at bounding box center [828, 107] width 1241 height 61
